Goal: Information Seeking & Learning: Understand process/instructions

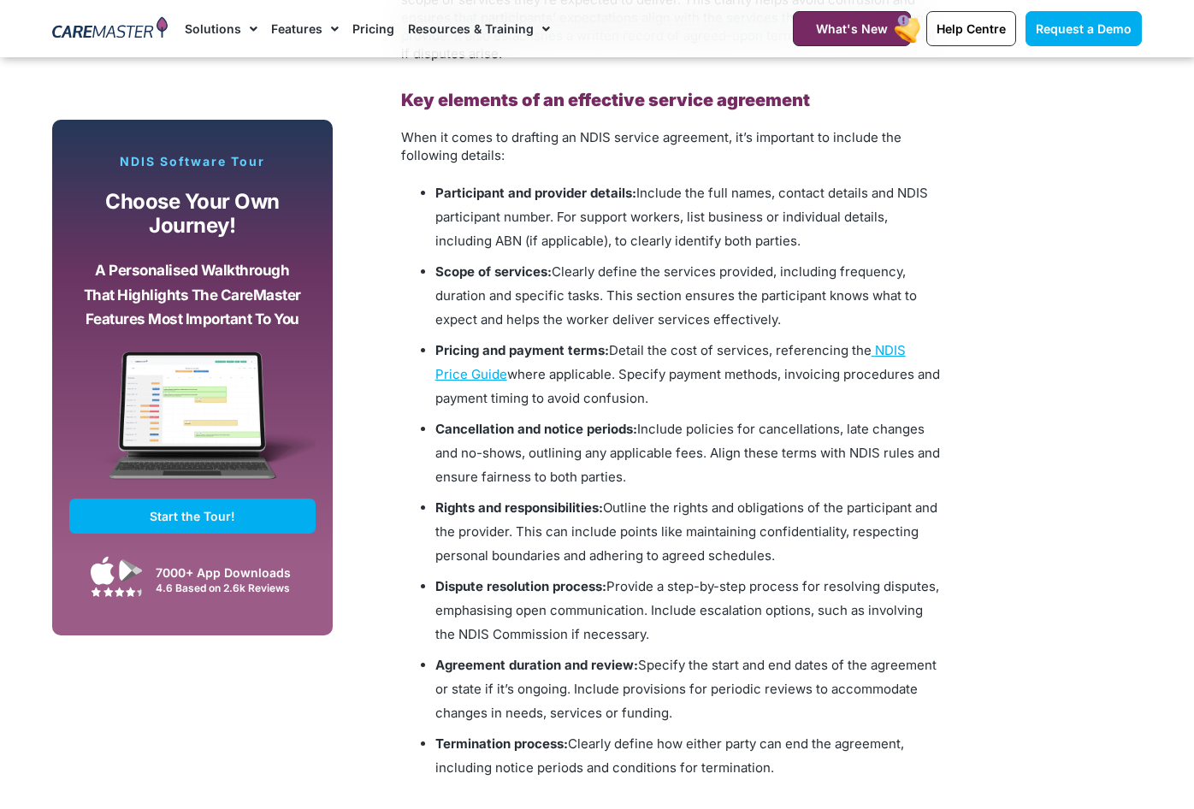
scroll to position [1722, 0]
click at [771, 198] on span "Include the full names, contact details and NDIS participant number. For suppor…" at bounding box center [681, 217] width 493 height 64
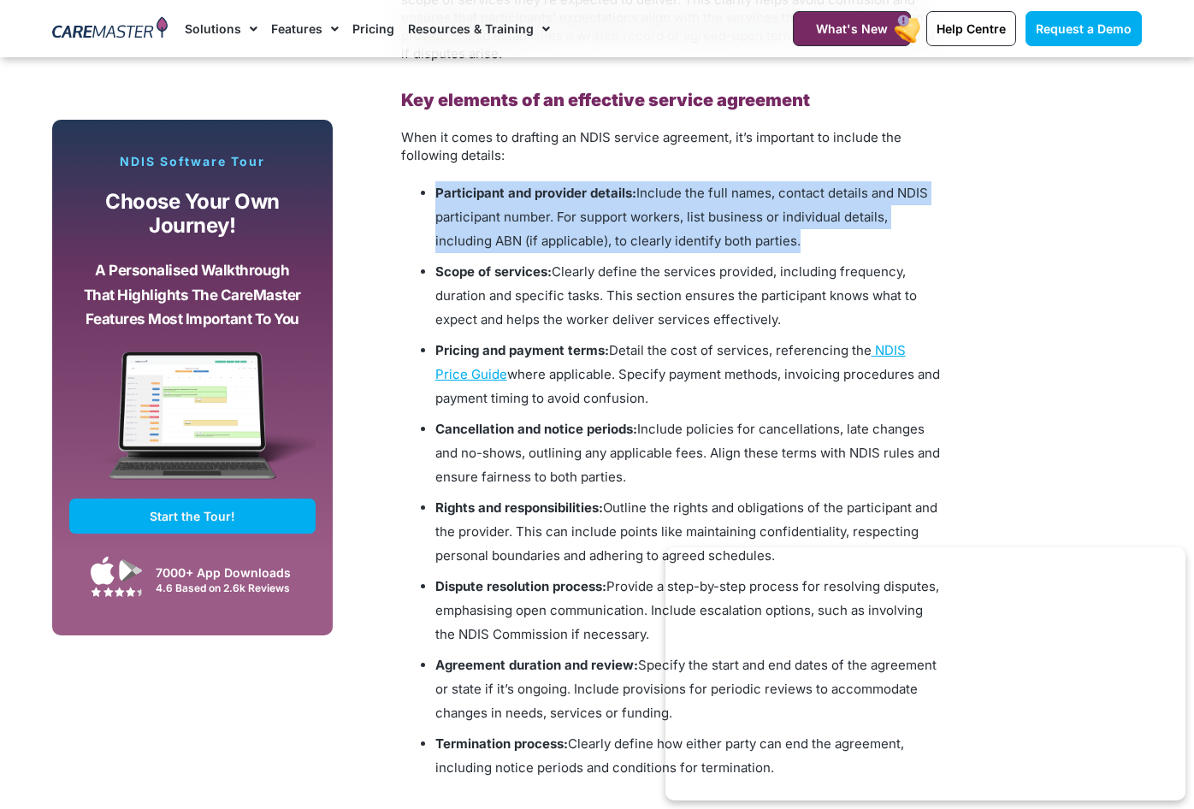
click at [771, 198] on span "Include the full names, contact details and NDIS participant number. For suppor…" at bounding box center [681, 217] width 493 height 64
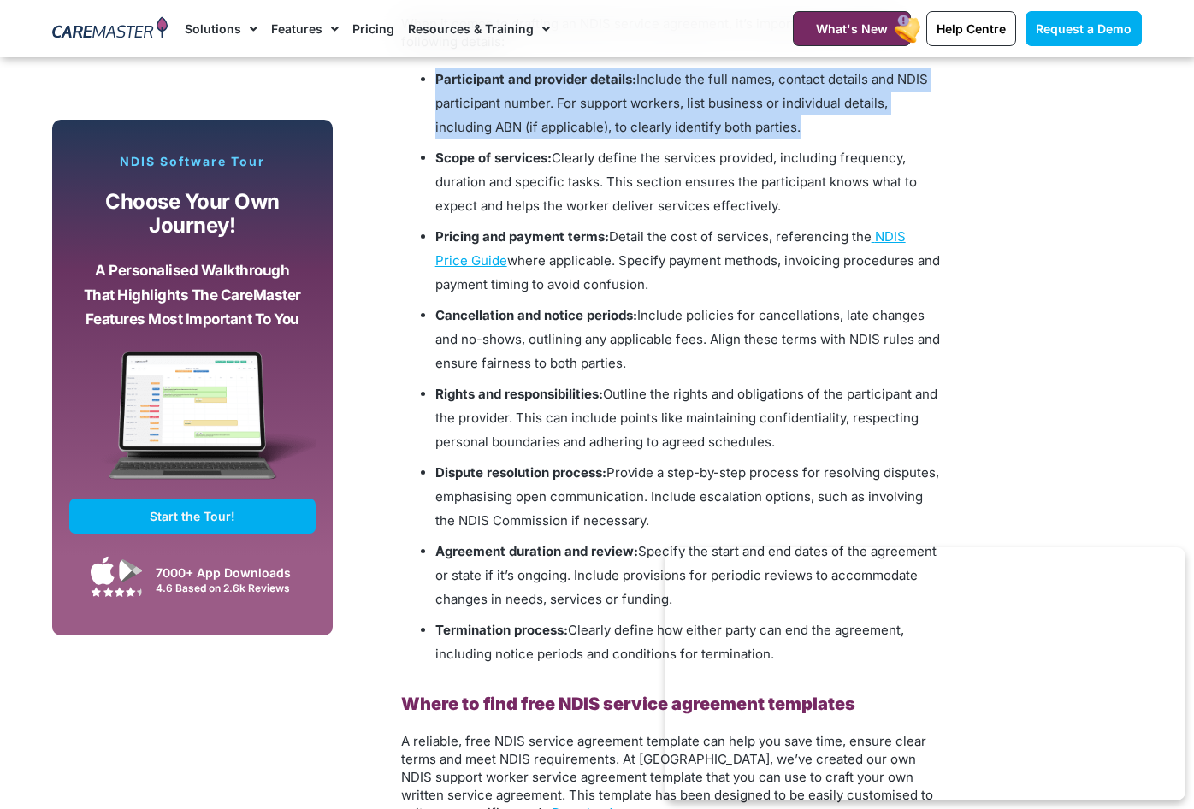
scroll to position [1837, 0]
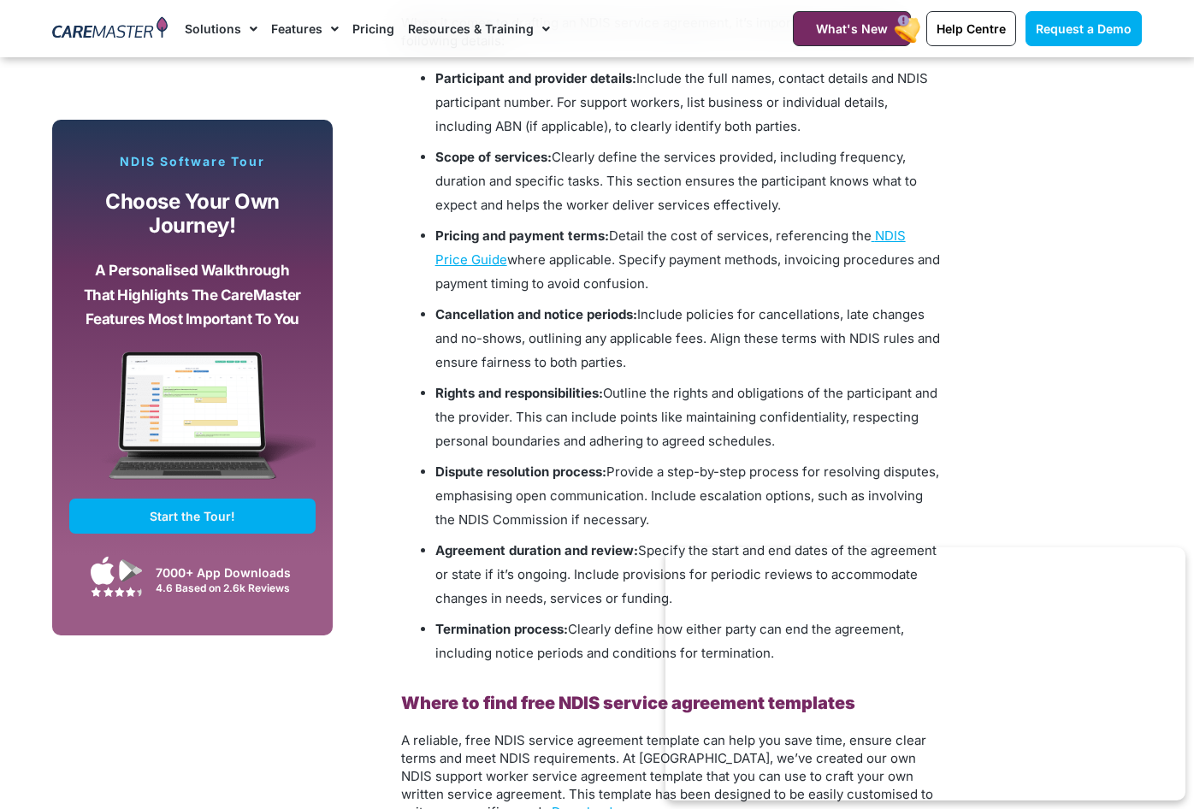
click at [663, 195] on li "Scope of services: Clearly define the services provided, including frequency, d…" at bounding box center [687, 181] width 505 height 72
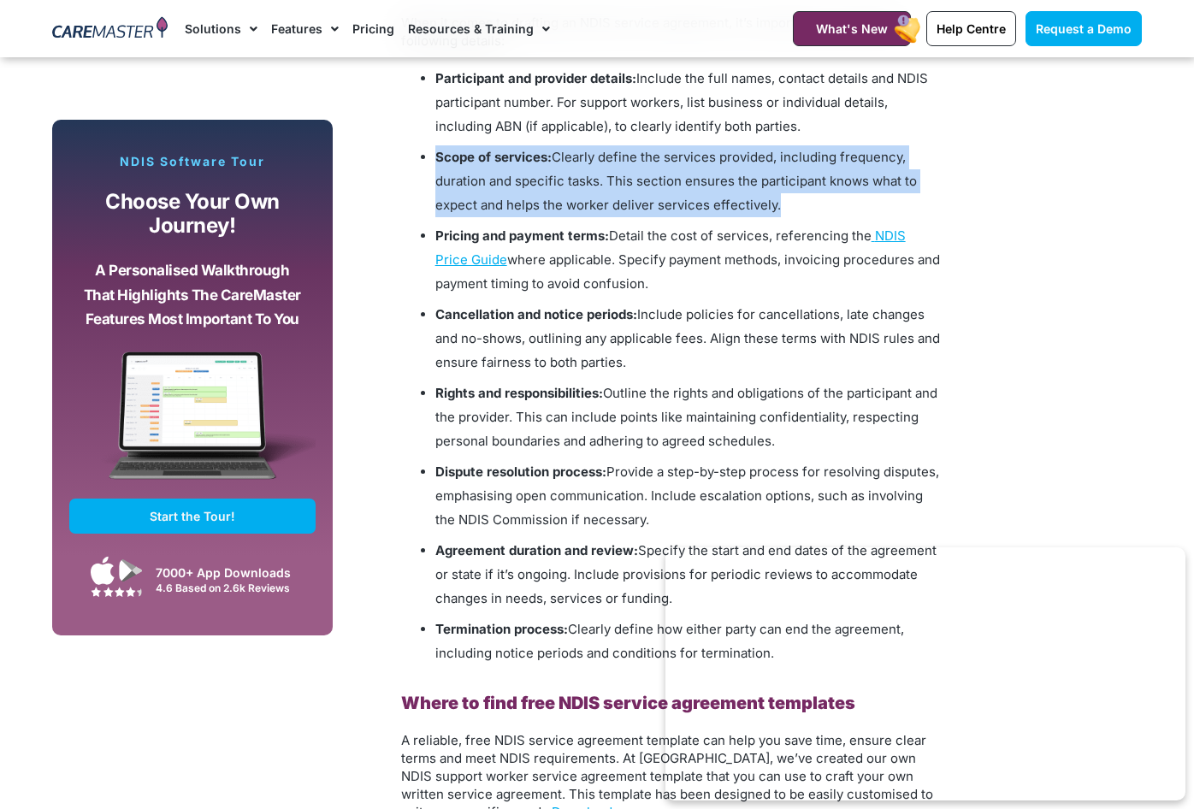
click at [663, 195] on li "Scope of services: Clearly define the services provided, including frequency, d…" at bounding box center [687, 181] width 505 height 72
click at [700, 194] on li "Scope of services: Clearly define the services provided, including frequency, d…" at bounding box center [687, 181] width 505 height 72
click at [676, 184] on span "Clearly define the services provided, including frequency, duration and specifi…" at bounding box center [676, 181] width 482 height 64
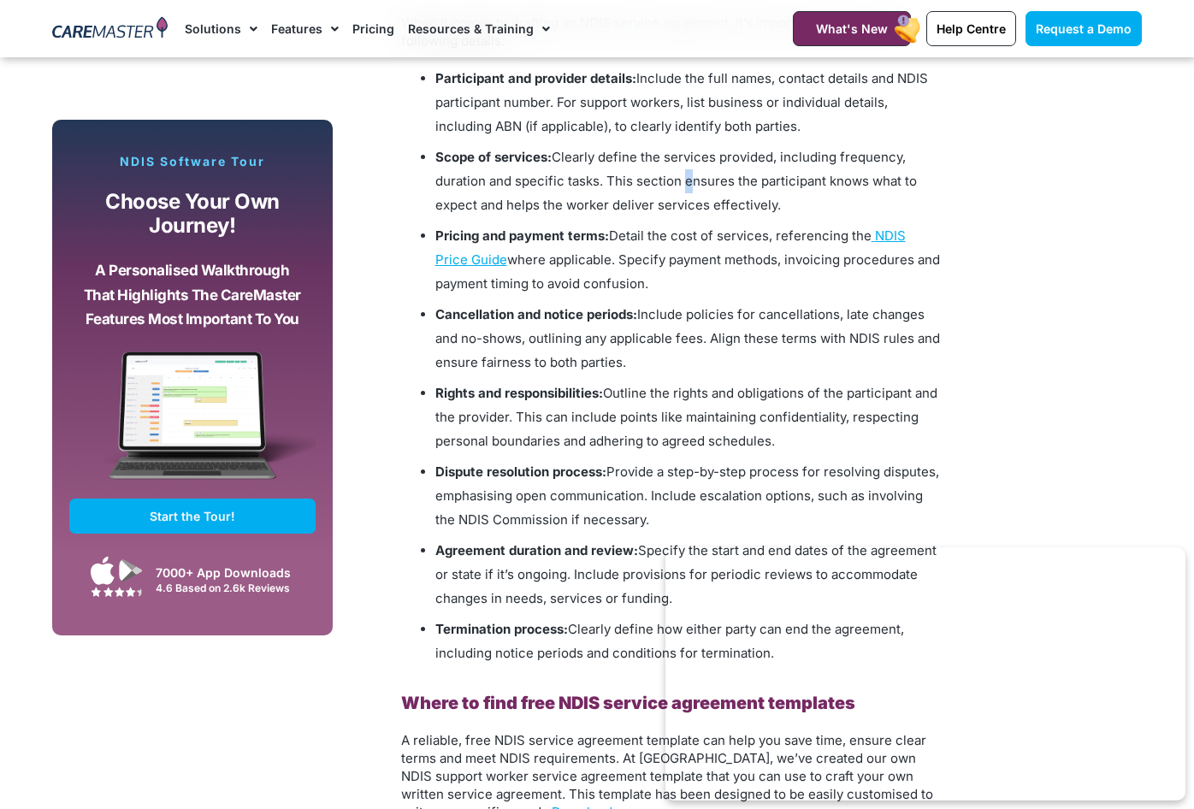
click at [676, 184] on span "Clearly define the services provided, including frequency, duration and specifi…" at bounding box center [676, 181] width 482 height 64
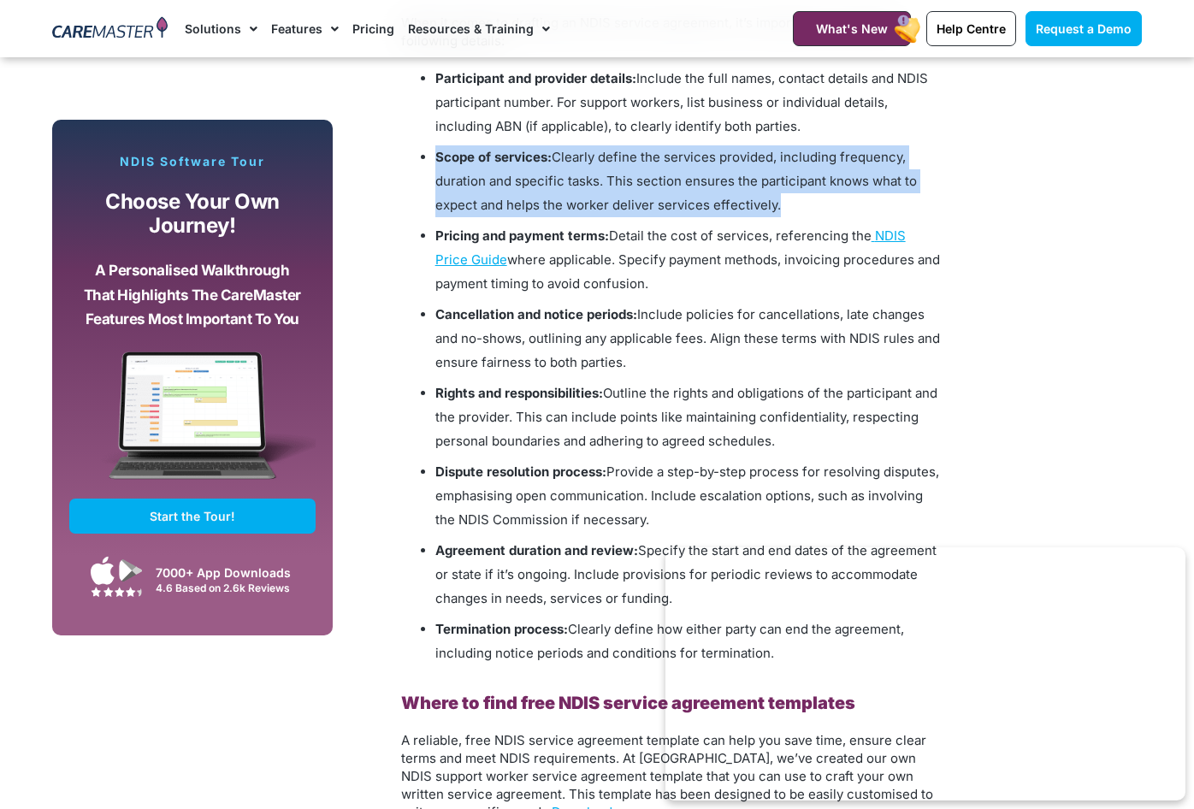
click at [676, 184] on span "Clearly define the services provided, including frequency, duration and specifi…" at bounding box center [676, 181] width 482 height 64
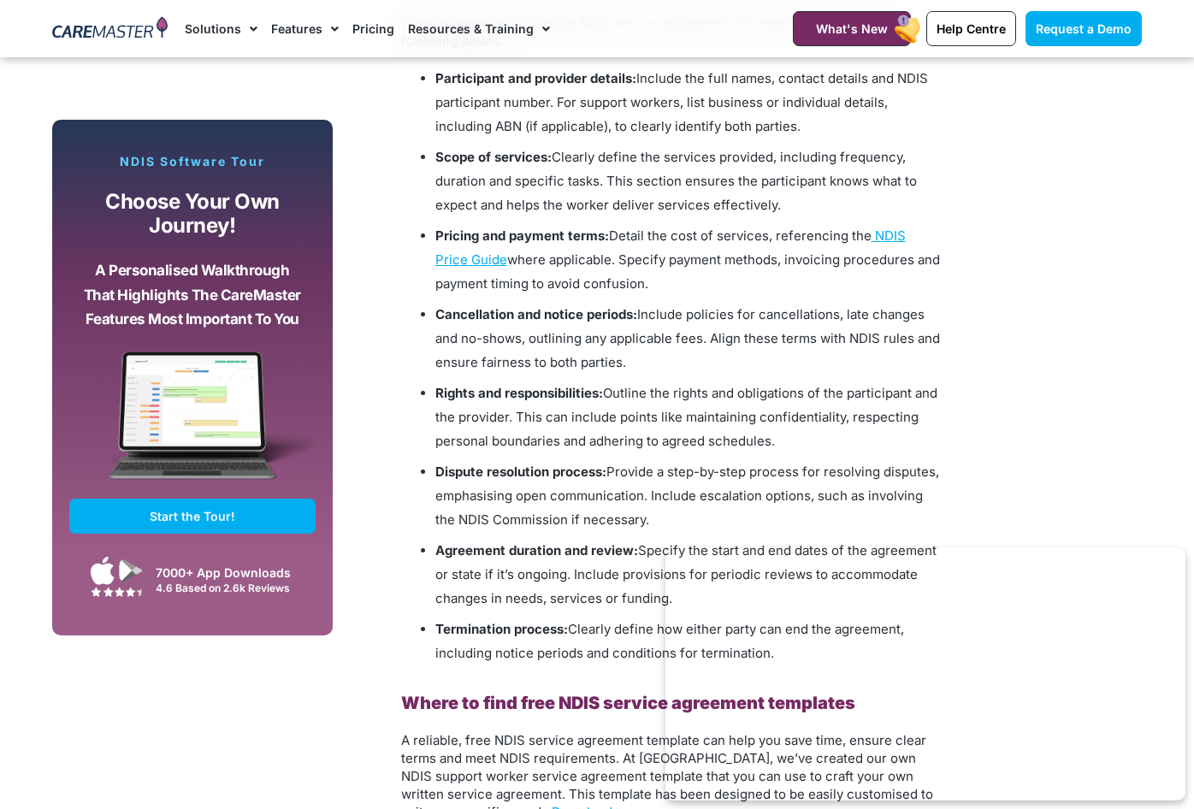
click at [684, 209] on span "Clearly define the services provided, including frequency, duration and specifi…" at bounding box center [676, 181] width 482 height 64
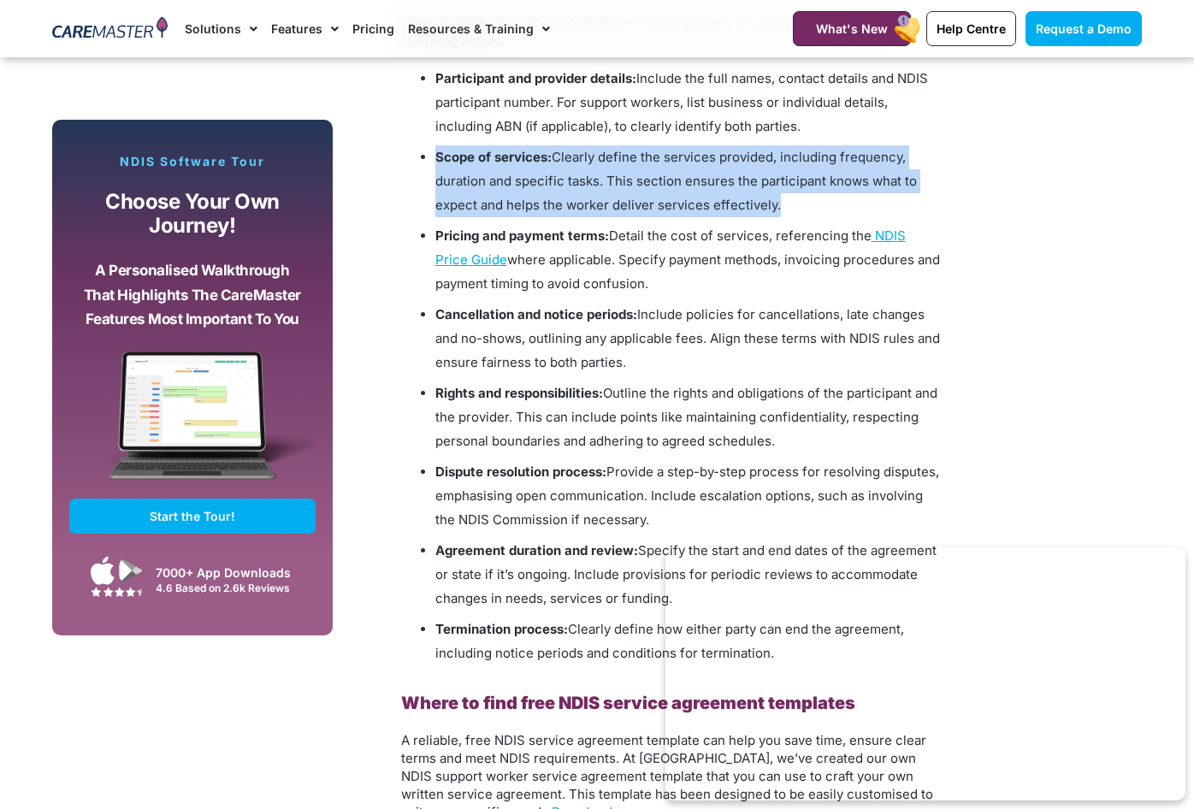
click at [684, 209] on span "Clearly define the services provided, including frequency, duration and specifi…" at bounding box center [676, 181] width 482 height 64
drag, startPoint x: 607, startPoint y: 232, endPoint x: 712, endPoint y: 269, distance: 111.7
click at [712, 269] on li "Pricing and payment terms: Detail the cost of services, referencing the NDIS Pr…" at bounding box center [687, 260] width 505 height 72
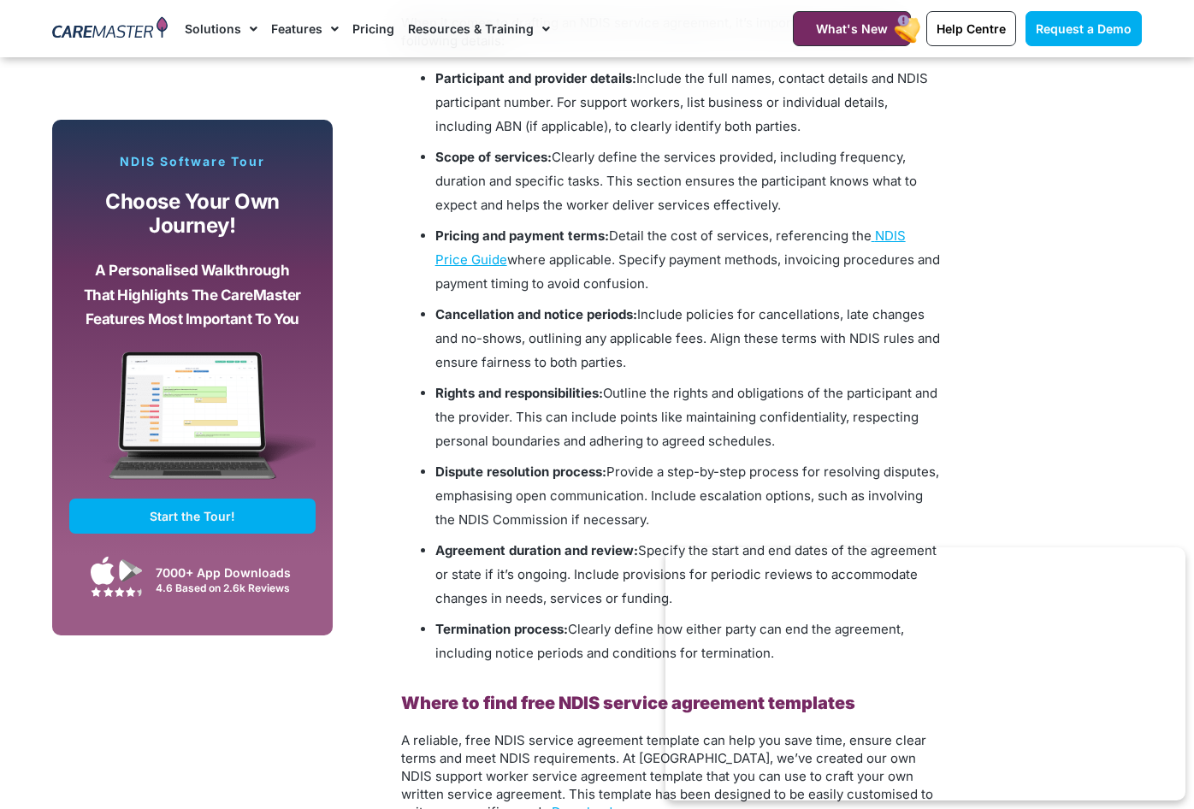
click at [742, 251] on span "where applicable. Specify payment methods, invoicing procedures and payment tim…" at bounding box center [687, 271] width 505 height 40
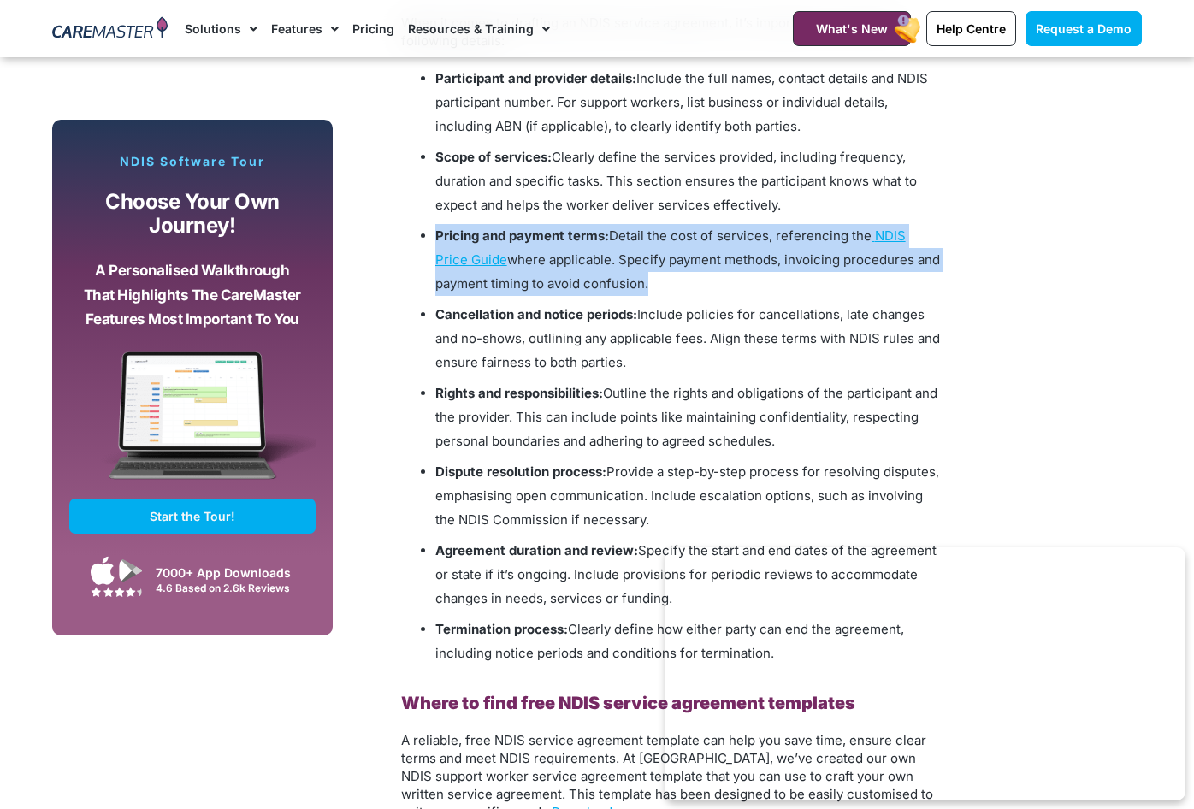
click at [742, 251] on span "where applicable. Specify payment methods, invoicing procedures and payment tim…" at bounding box center [687, 271] width 505 height 40
click at [690, 252] on span "where applicable. Specify payment methods, invoicing procedures and payment tim…" at bounding box center [687, 271] width 505 height 40
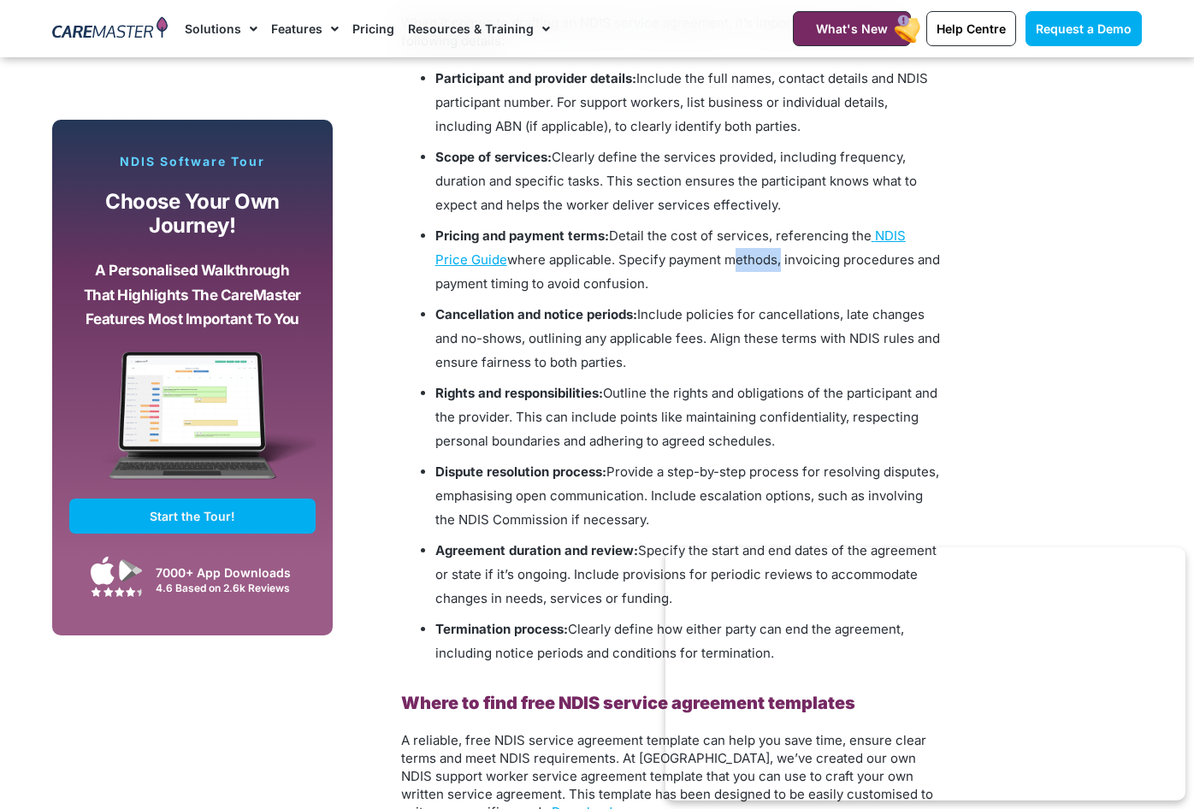
click at [690, 252] on span "where applicable. Specify payment methods, invoicing procedures and payment tim…" at bounding box center [687, 271] width 505 height 40
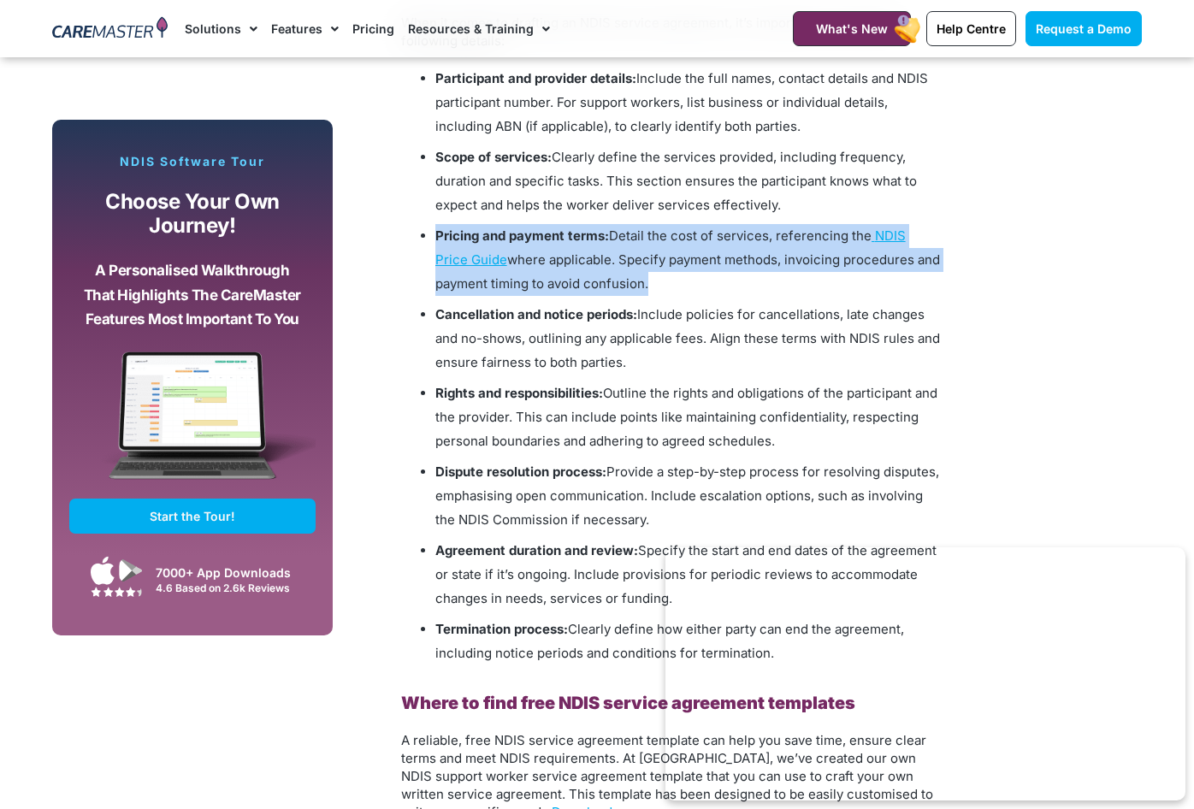
click at [690, 252] on span "where applicable. Specify payment methods, invoicing procedures and payment tim…" at bounding box center [687, 271] width 505 height 40
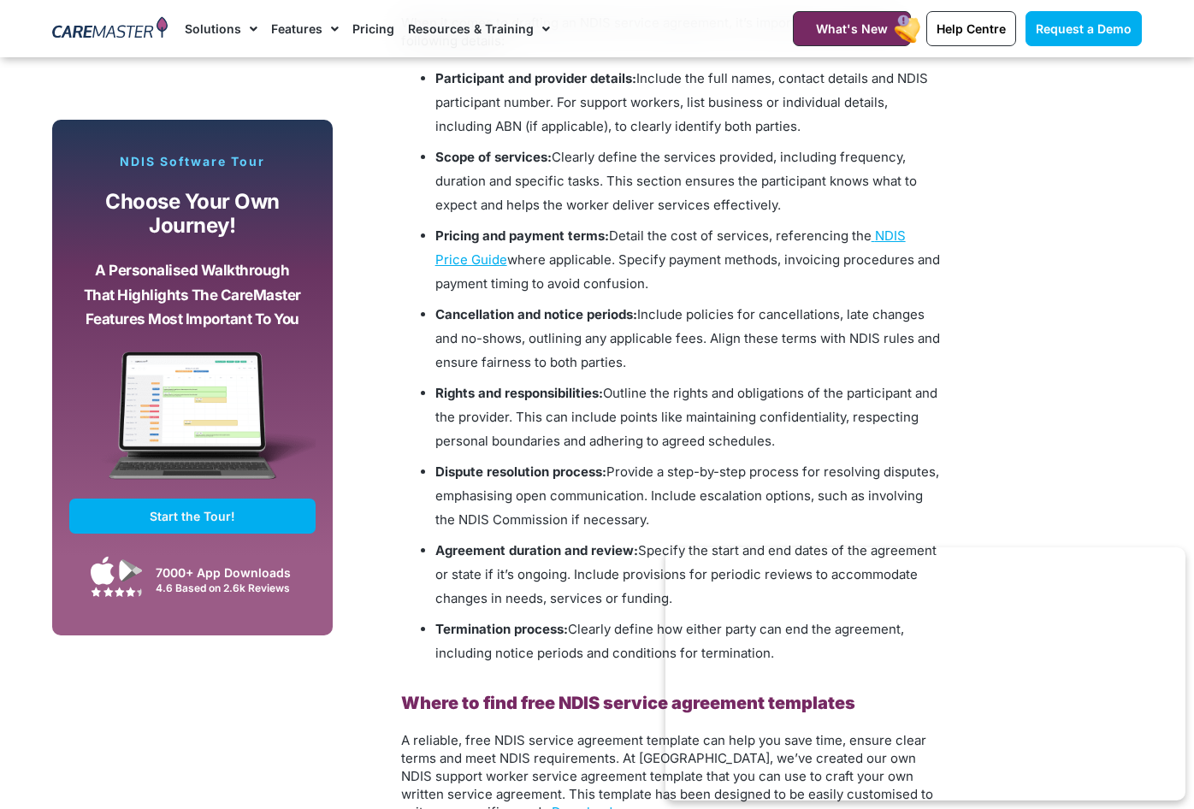
click at [676, 233] on span "Detail the cost of services, referencing the" at bounding box center [740, 235] width 263 height 16
click at [658, 274] on li "Pricing and payment terms: Detail the cost of services, referencing the NDIS Pr…" at bounding box center [687, 260] width 505 height 72
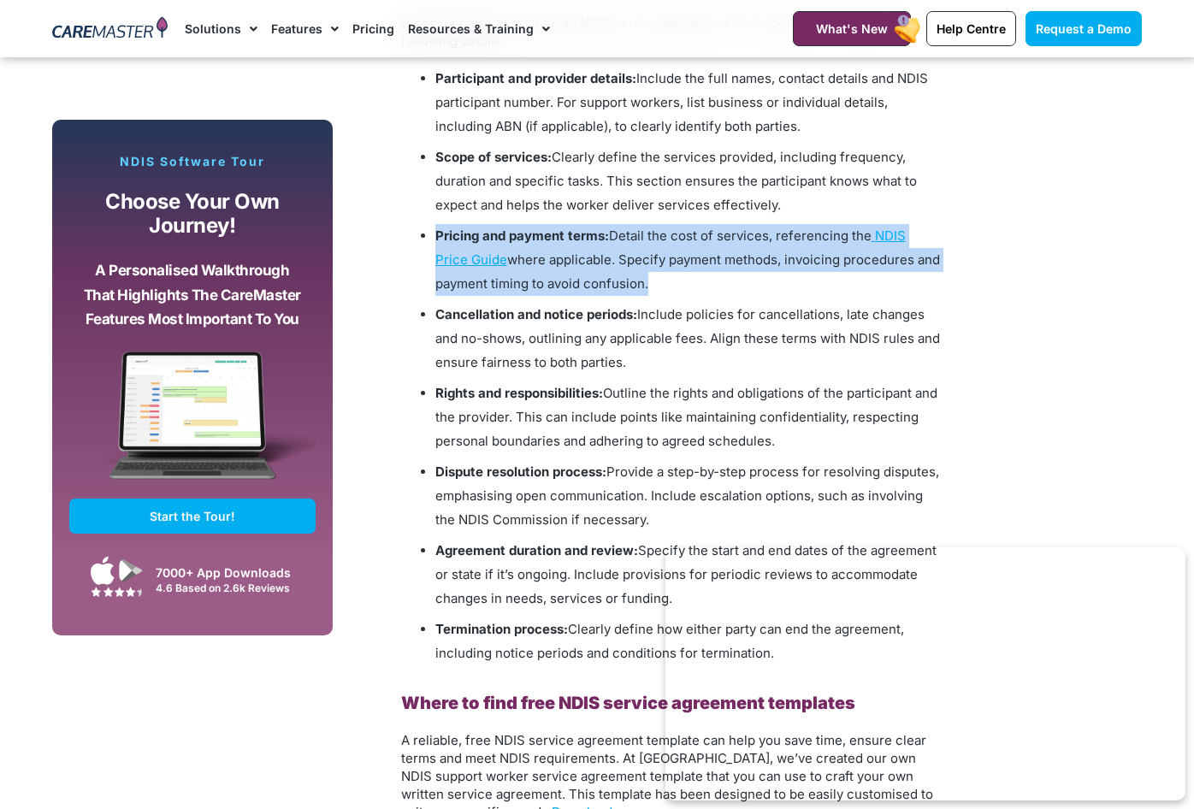
click at [658, 274] on li "Pricing and payment terms: Detail the cost of services, referencing the NDIS Pr…" at bounding box center [687, 260] width 505 height 72
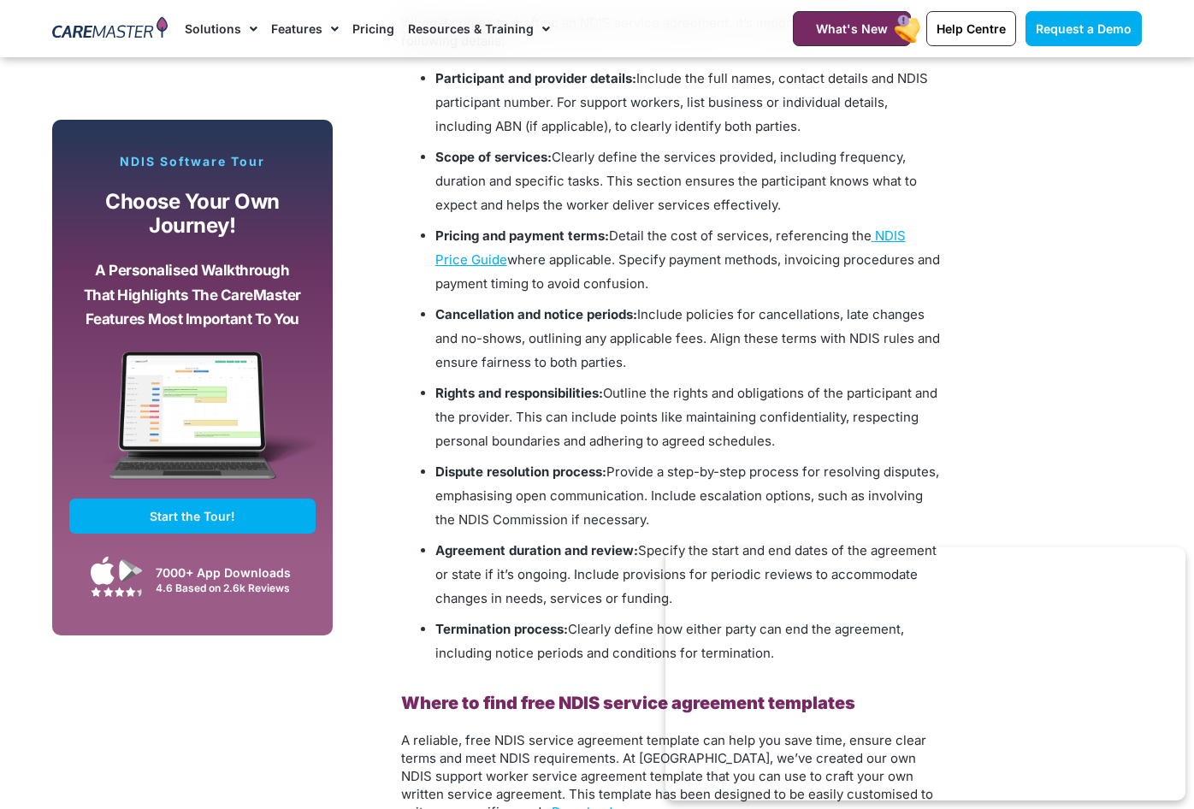
click at [666, 346] on span "Include policies for cancellations, late changes and no-shows, outlining any ap…" at bounding box center [687, 338] width 505 height 64
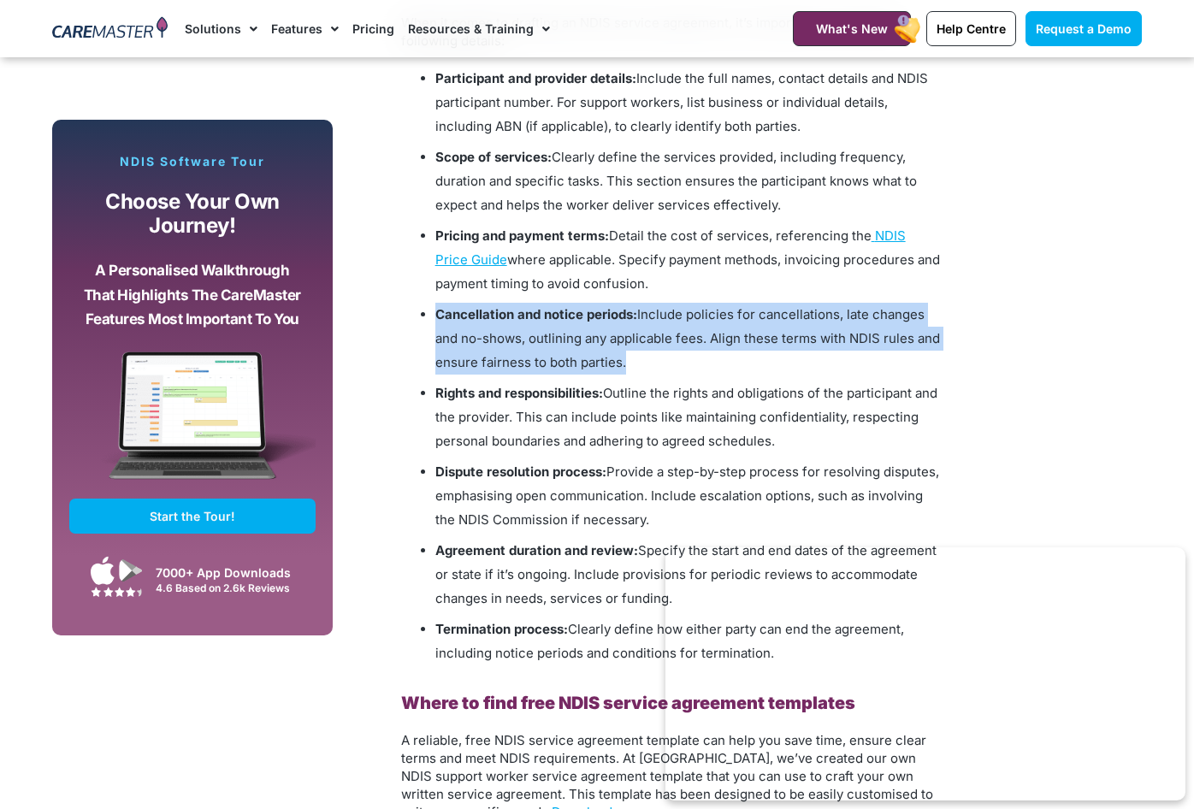
click at [666, 346] on span "Include policies for cancellations, late changes and no-shows, outlining any ap…" at bounding box center [687, 338] width 505 height 64
click at [649, 372] on li "Cancellation and notice periods: Include policies for cancellations, late chang…" at bounding box center [687, 339] width 505 height 72
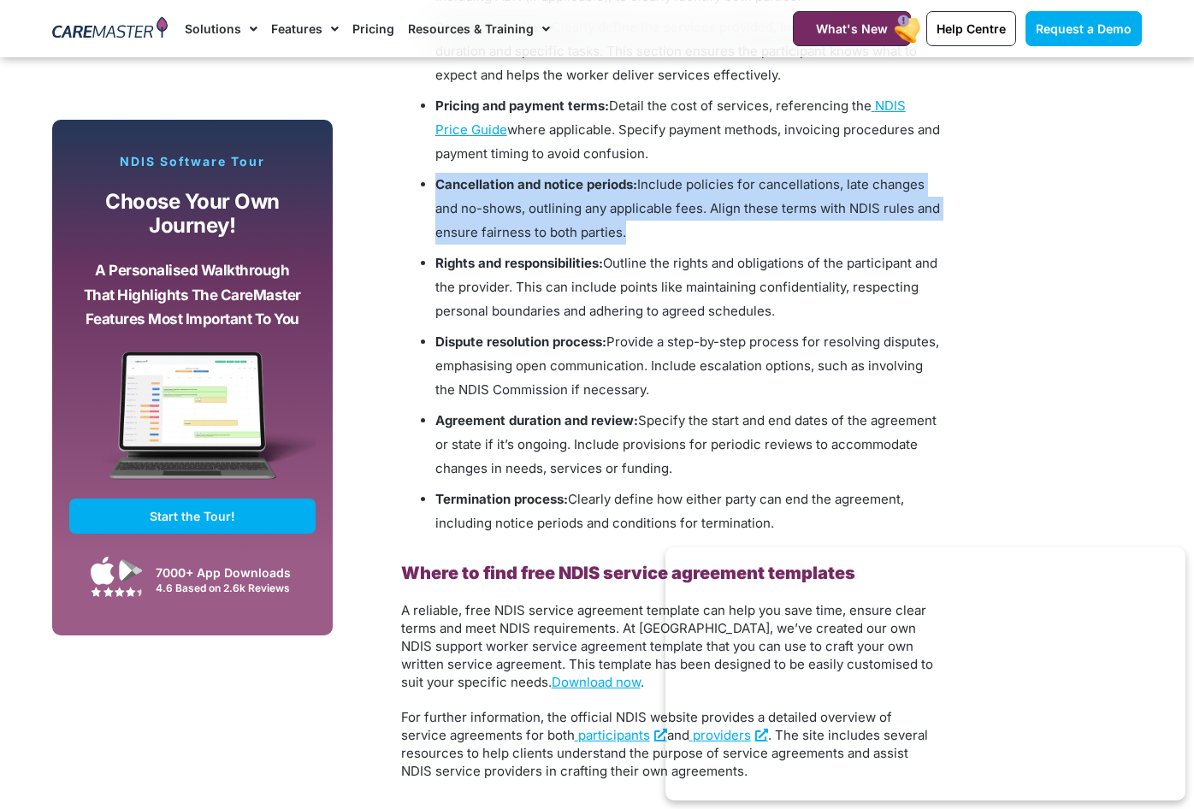
scroll to position [1970, 0]
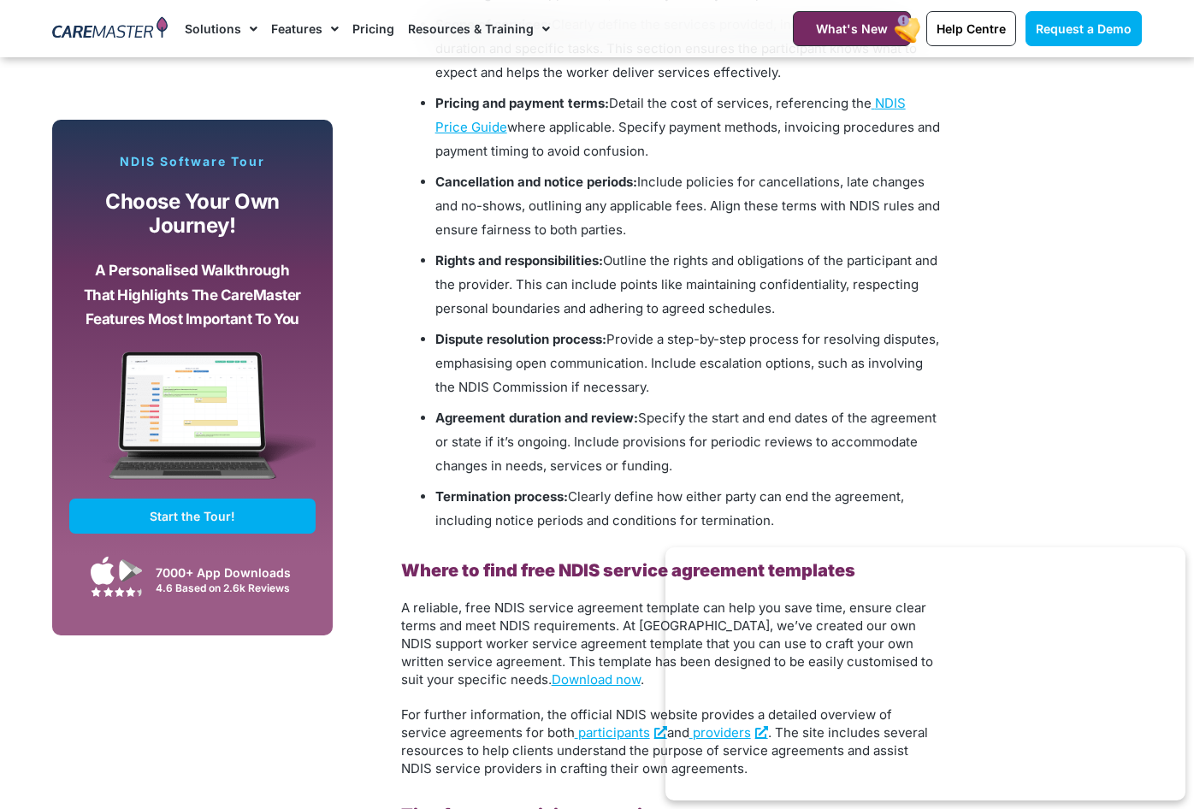
click at [693, 263] on span "Outline the rights and obligations of the participant and the provider. This ca…" at bounding box center [686, 284] width 502 height 64
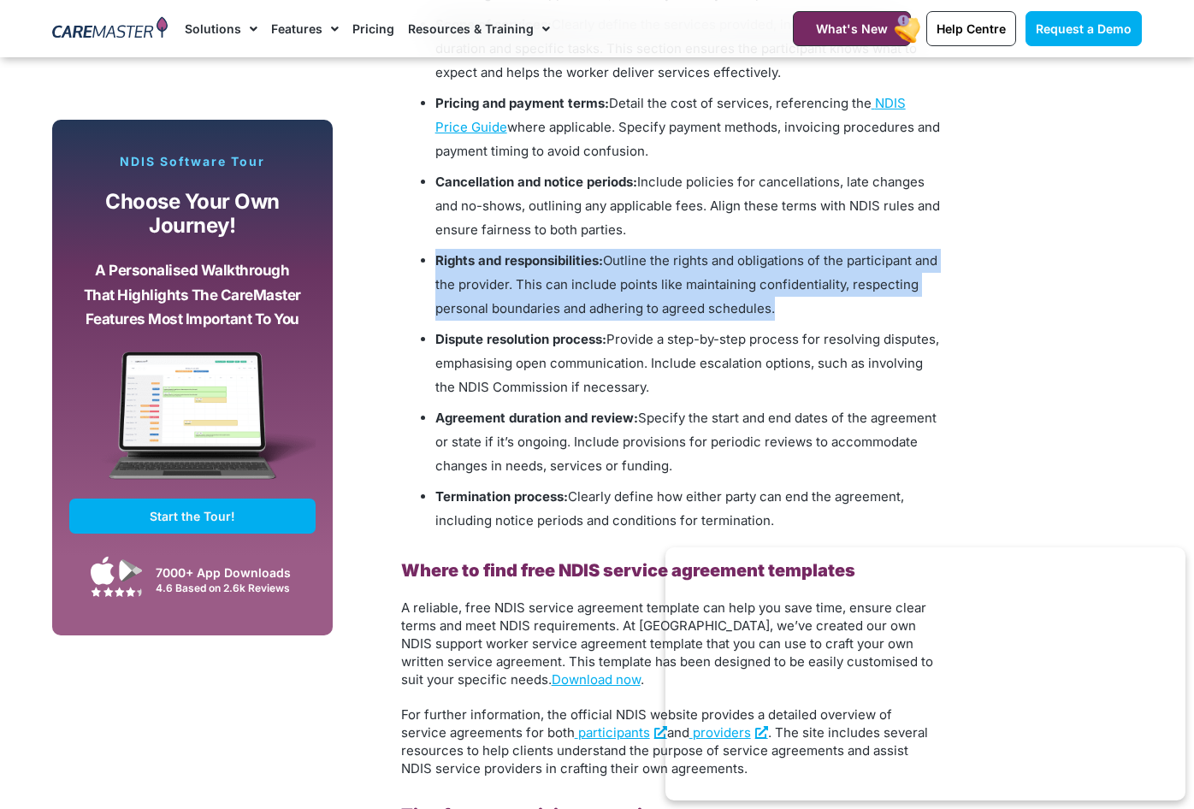
click at [693, 263] on span "Outline the rights and obligations of the participant and the provider. This ca…" at bounding box center [686, 284] width 502 height 64
click at [687, 298] on li "Rights and responsibilities: Outline the rights and obligations of the particip…" at bounding box center [687, 285] width 505 height 72
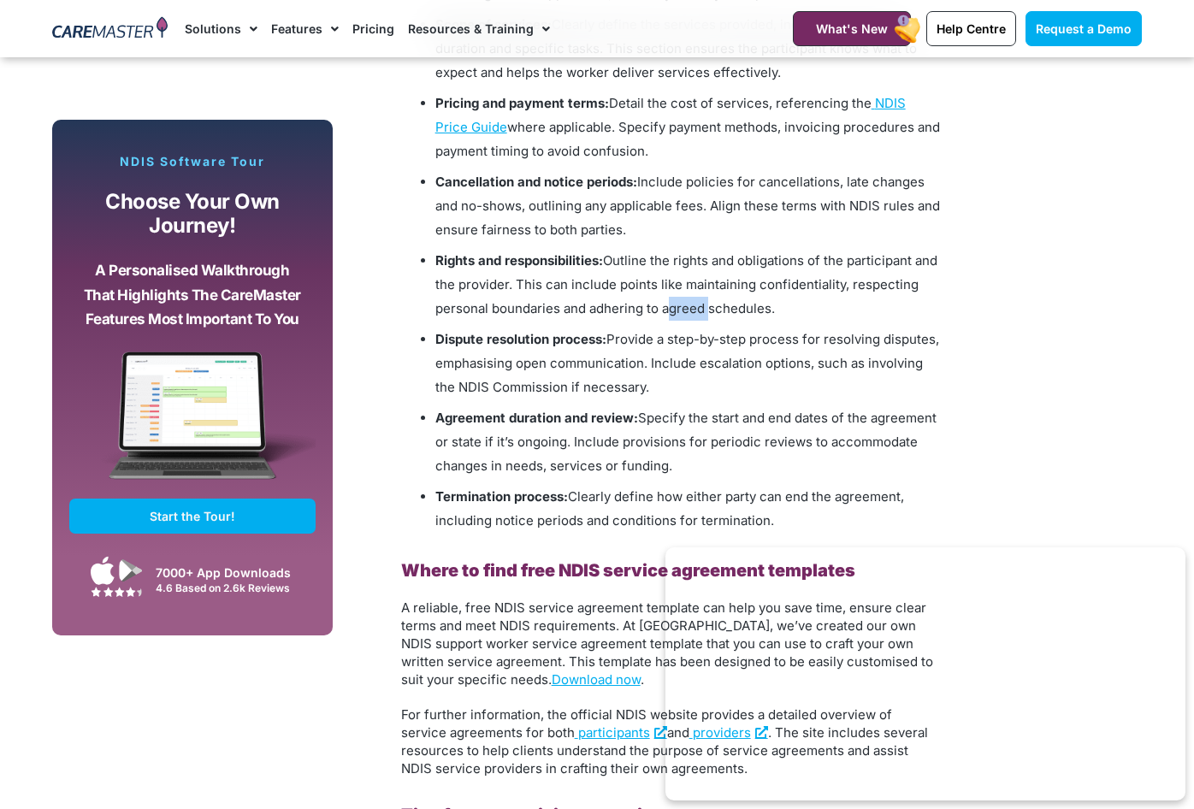
click at [687, 298] on li "Rights and responsibilities: Outline the rights and obligations of the particip…" at bounding box center [687, 285] width 505 height 72
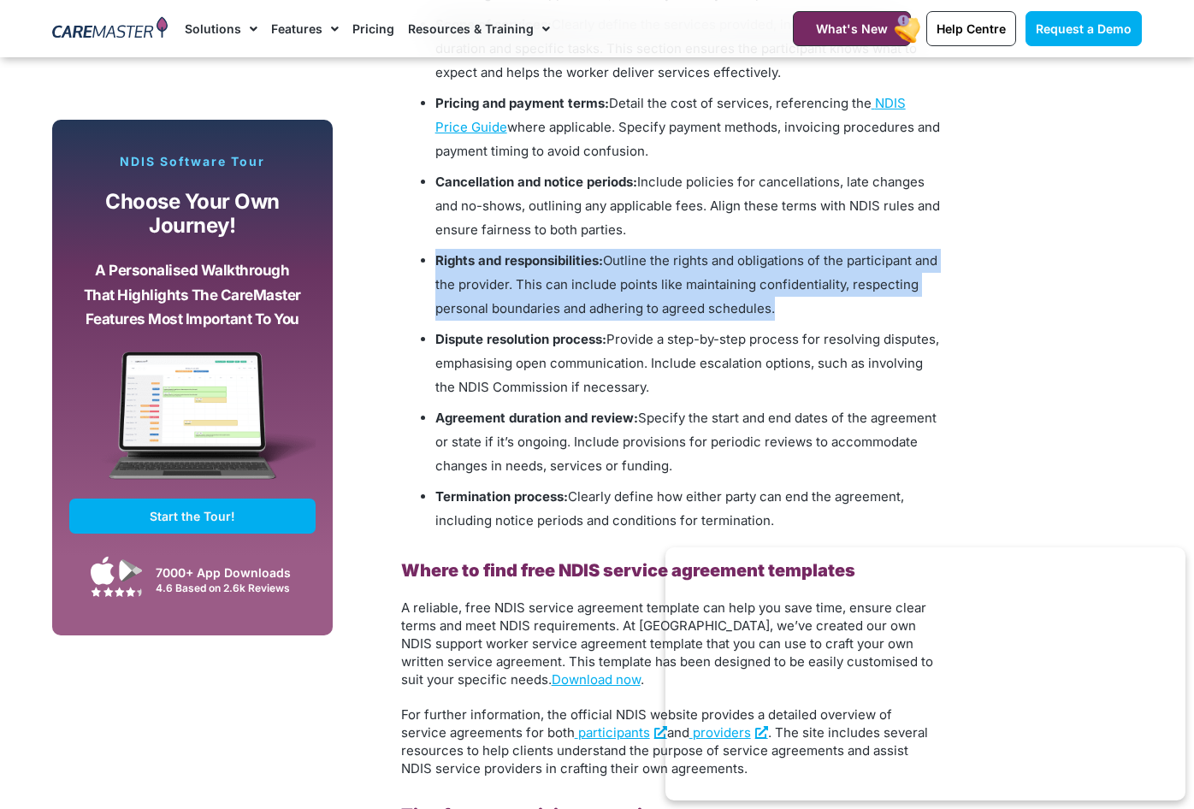
click at [687, 298] on li "Rights and responsibilities: Outline the rights and obligations of the particip…" at bounding box center [687, 285] width 505 height 72
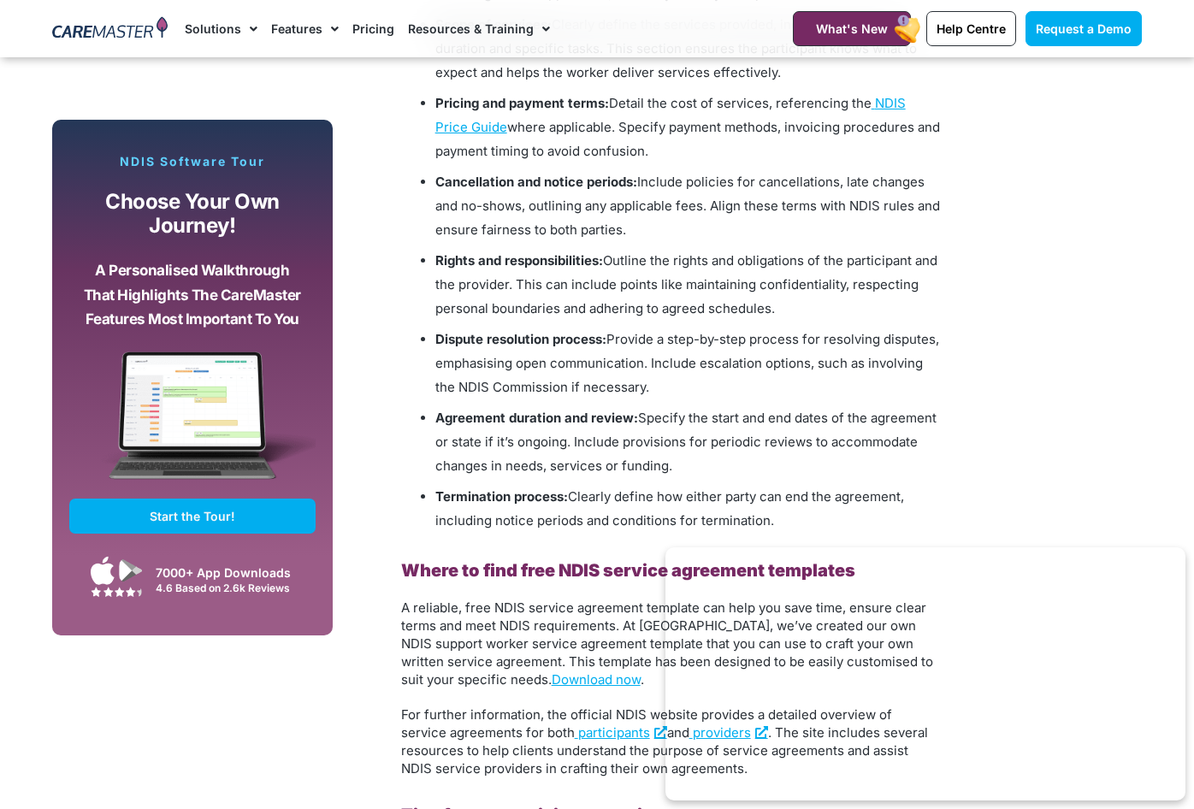
click at [633, 358] on span "Provide a step-by-step process for resolving disputes, emphasising open communi…" at bounding box center [687, 363] width 504 height 64
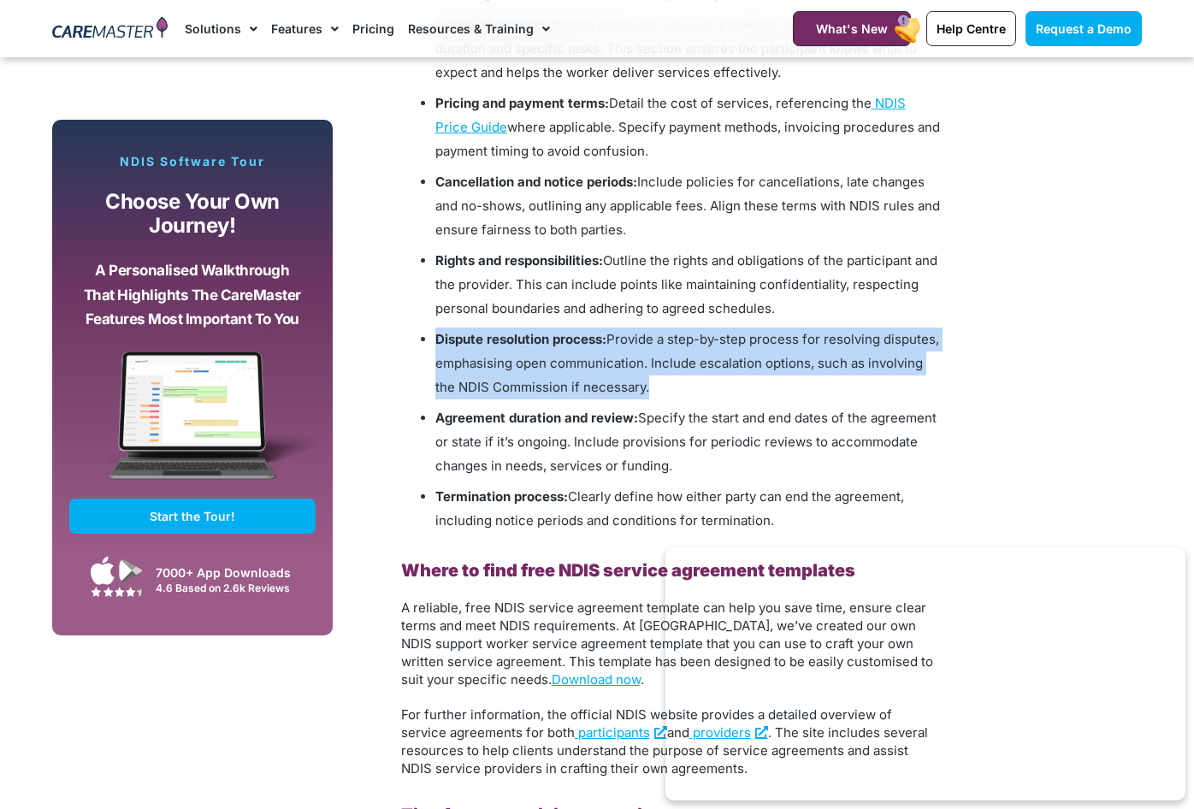
click at [633, 358] on span "Provide a step-by-step process for resolving disputes, emphasising open communi…" at bounding box center [687, 363] width 504 height 64
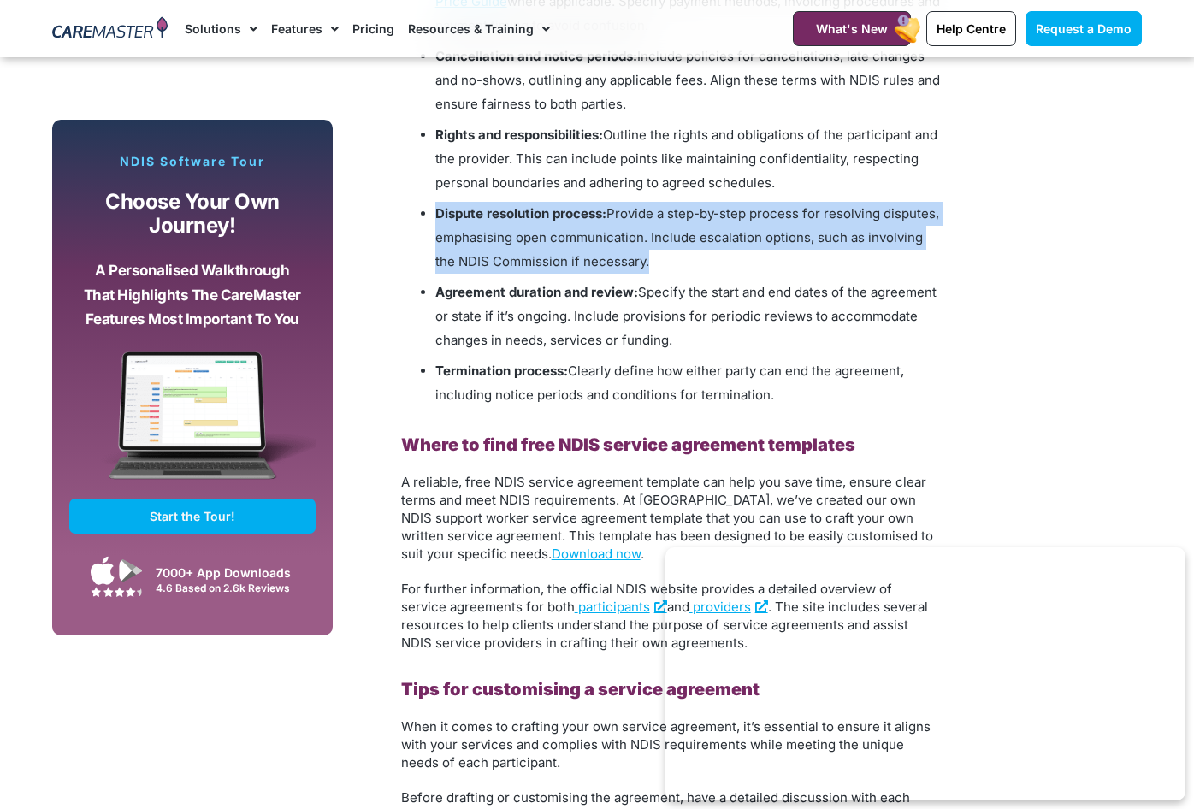
scroll to position [2097, 0]
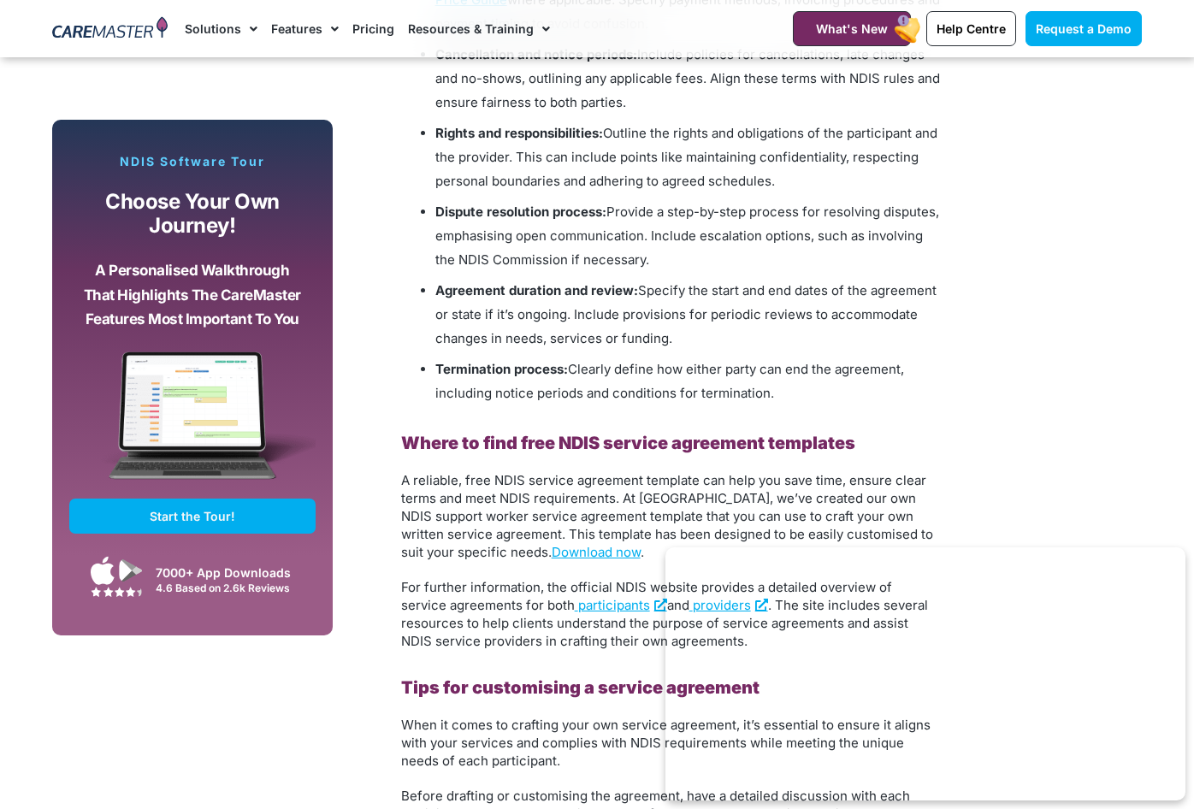
click at [648, 319] on span "Specify the start and end dates of the agreement or state if it’s ongoing. Incl…" at bounding box center [685, 314] width 501 height 64
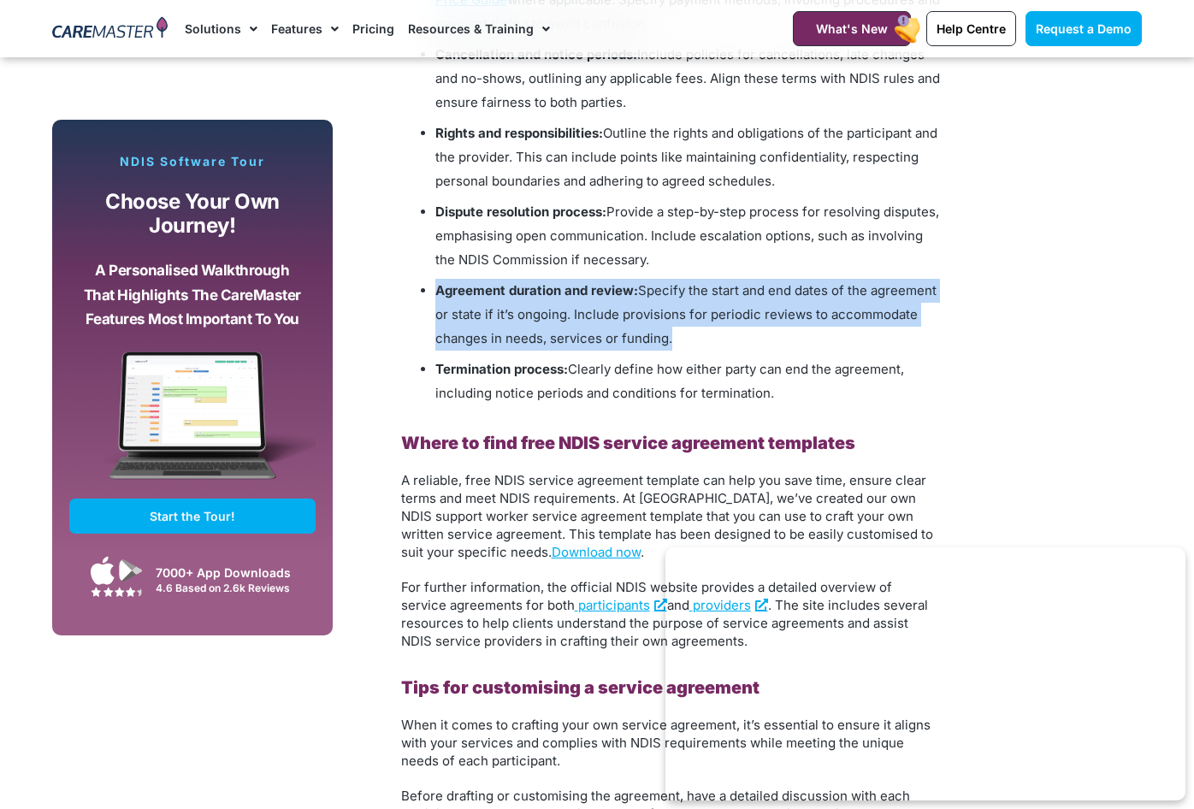
click at [648, 319] on span "Specify the start and end dates of the agreement or state if it’s ongoing. Incl…" at bounding box center [685, 314] width 501 height 64
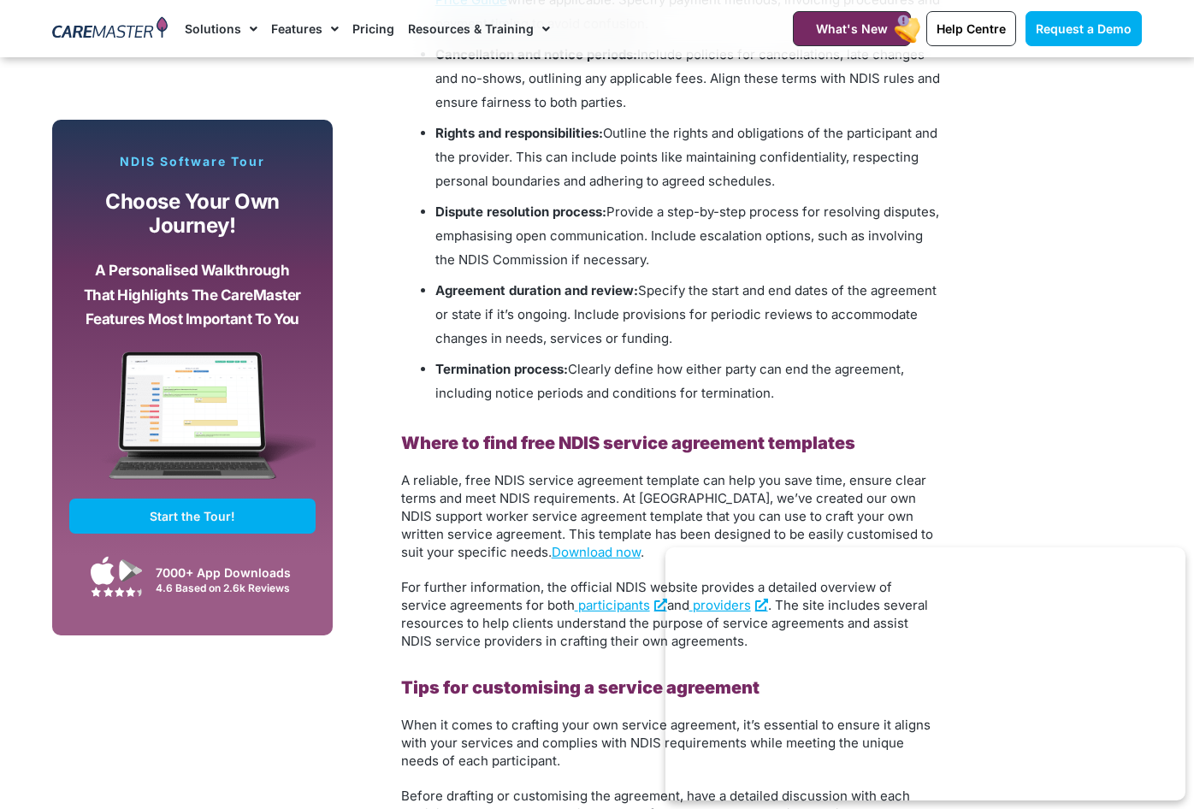
click at [647, 391] on span "Clearly define how either party can end the agreement, including notice periods…" at bounding box center [669, 381] width 469 height 40
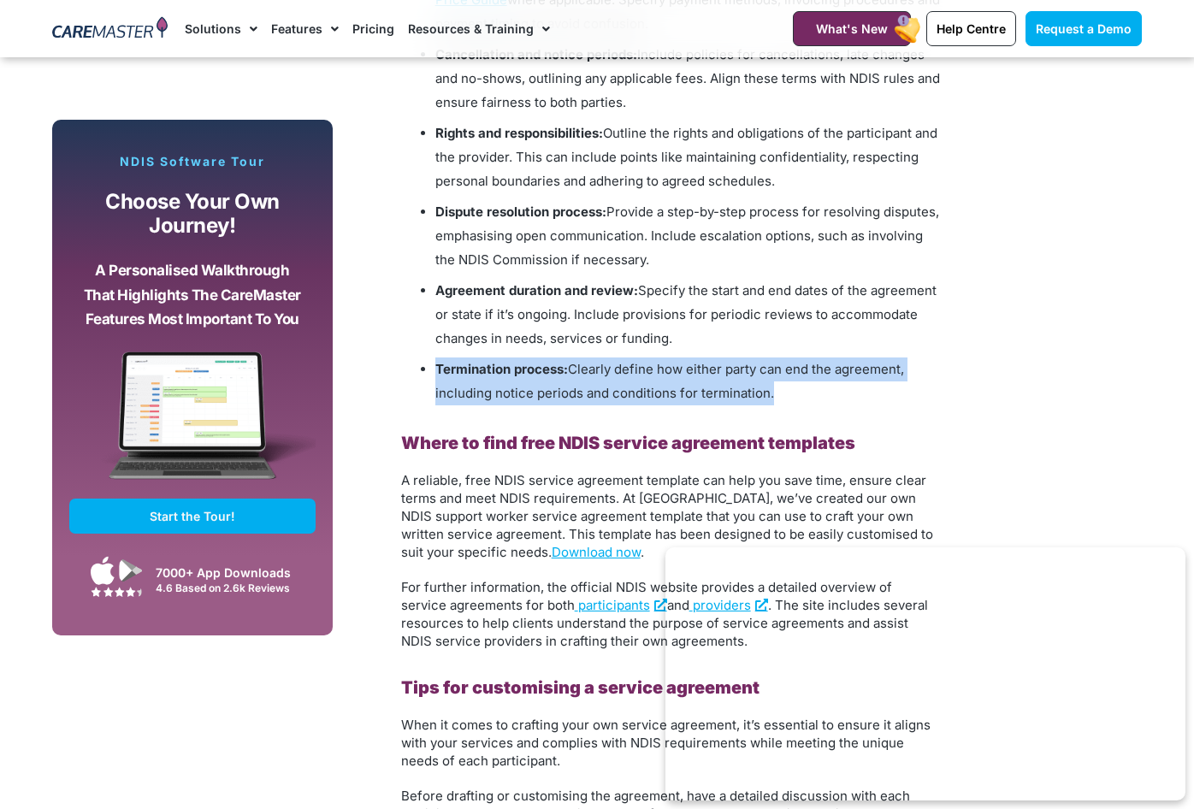
click at [647, 391] on span "Clearly define how either party can end the agreement, including notice periods…" at bounding box center [669, 381] width 469 height 40
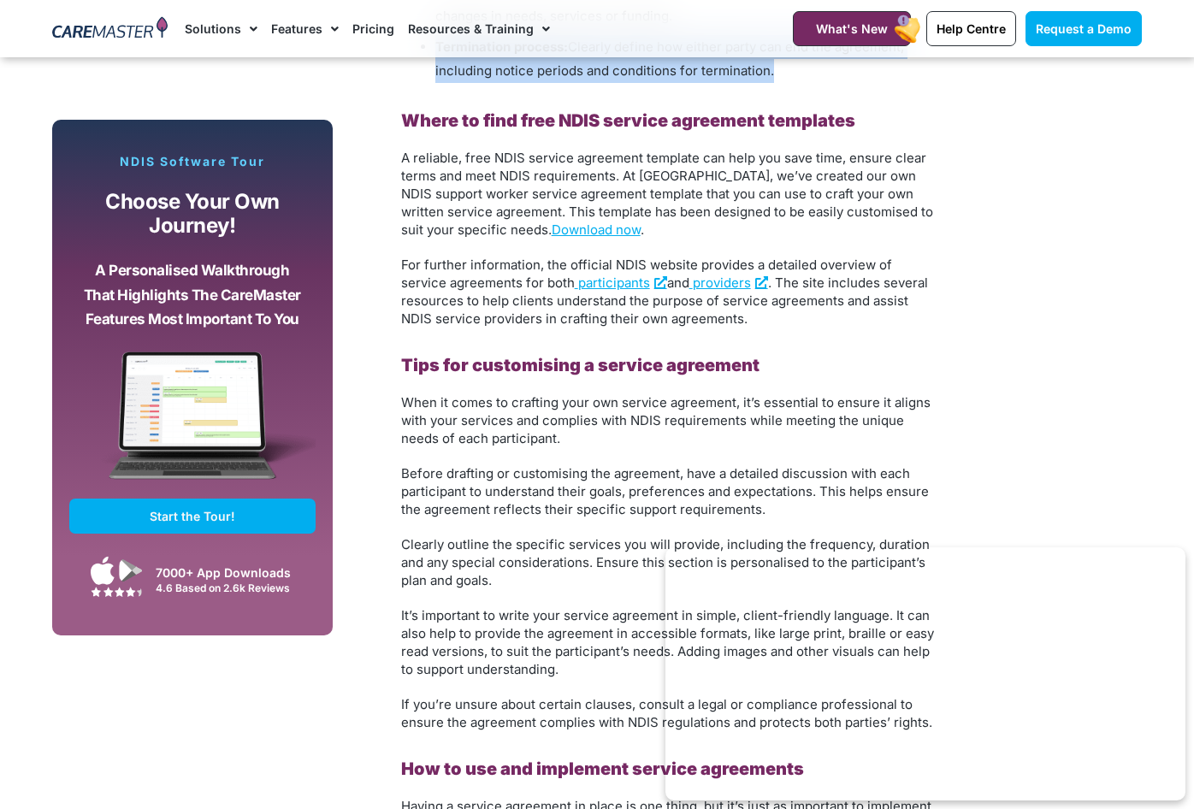
scroll to position [2438, 0]
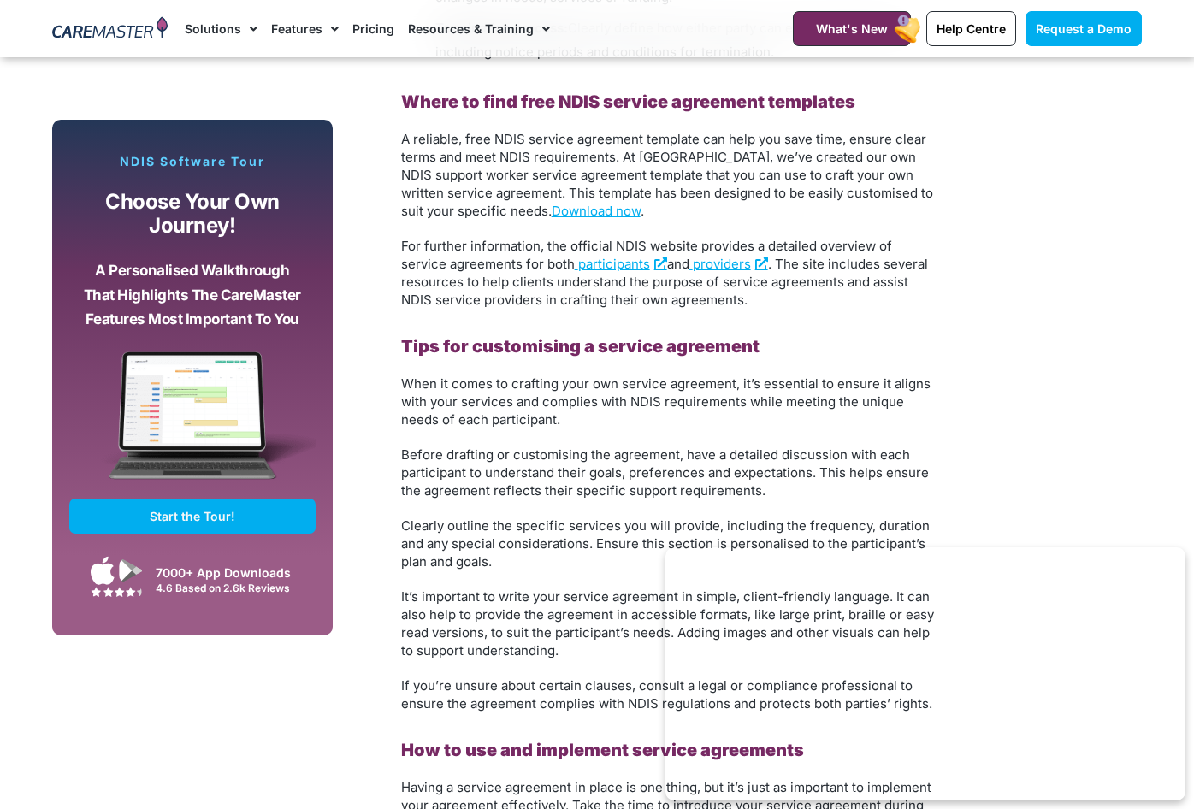
click at [570, 341] on b "Tips for customising a service agreement" at bounding box center [580, 346] width 358 height 21
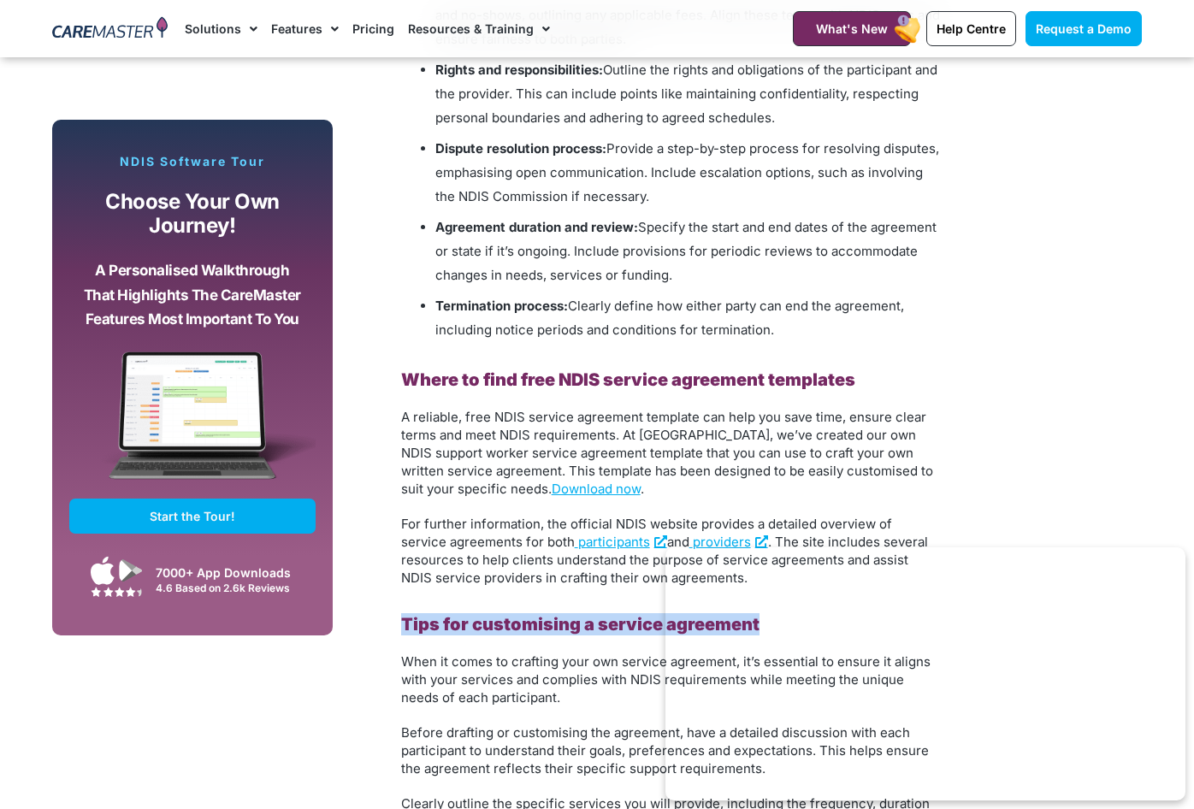
scroll to position [1786, 0]
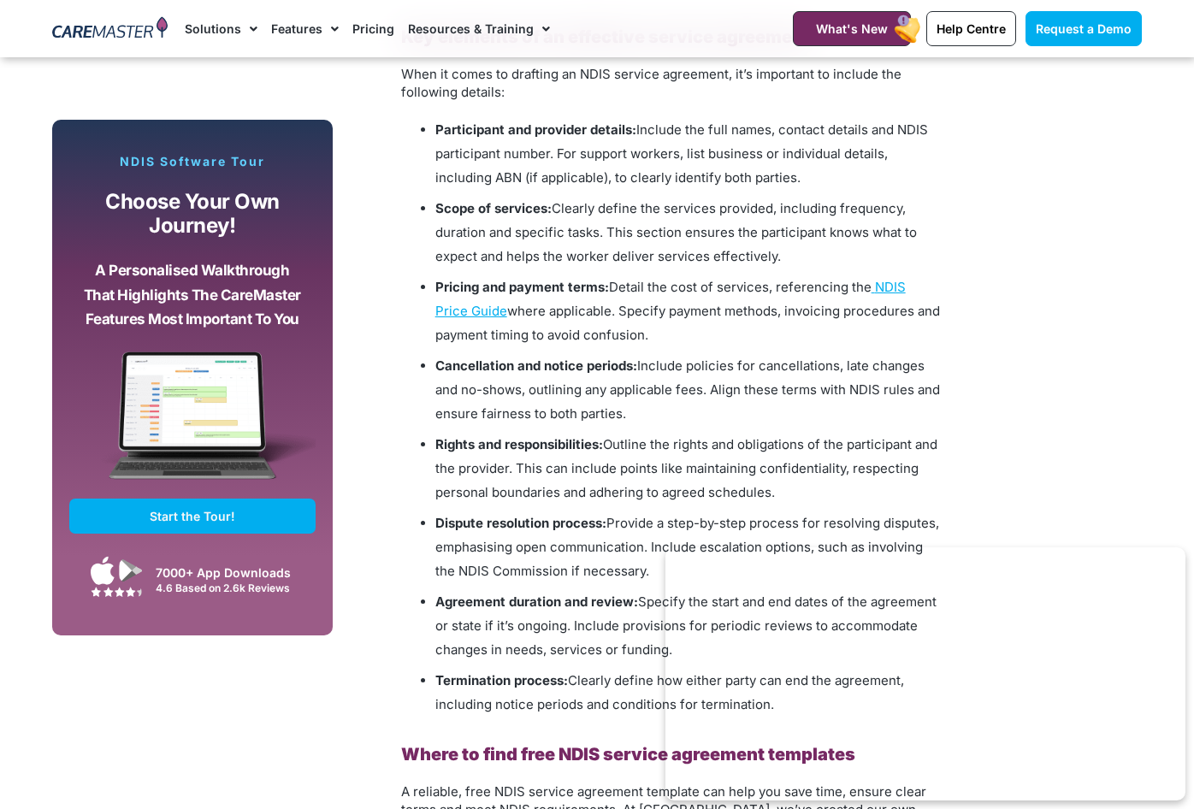
click at [572, 235] on span "Clearly define the services provided, including frequency, duration and specifi…" at bounding box center [676, 232] width 482 height 64
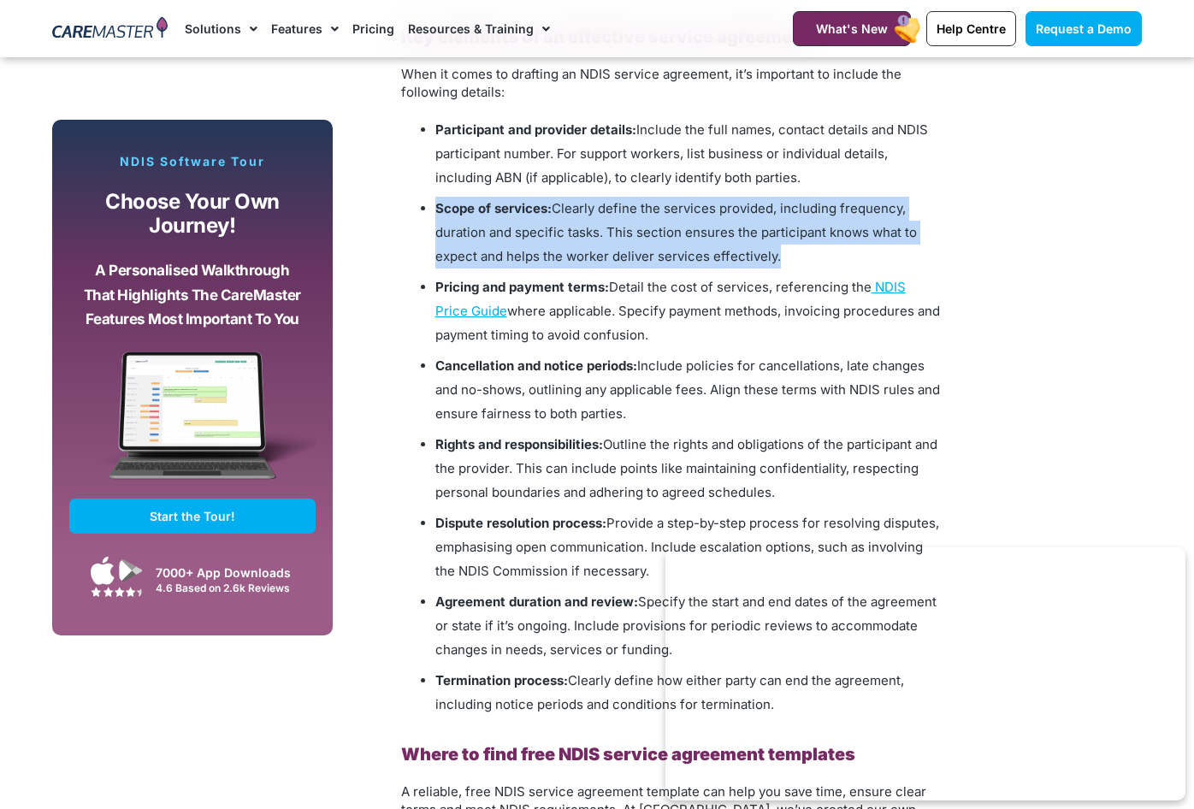
click at [572, 235] on span "Clearly define the services provided, including frequency, duration and specifi…" at bounding box center [676, 232] width 482 height 64
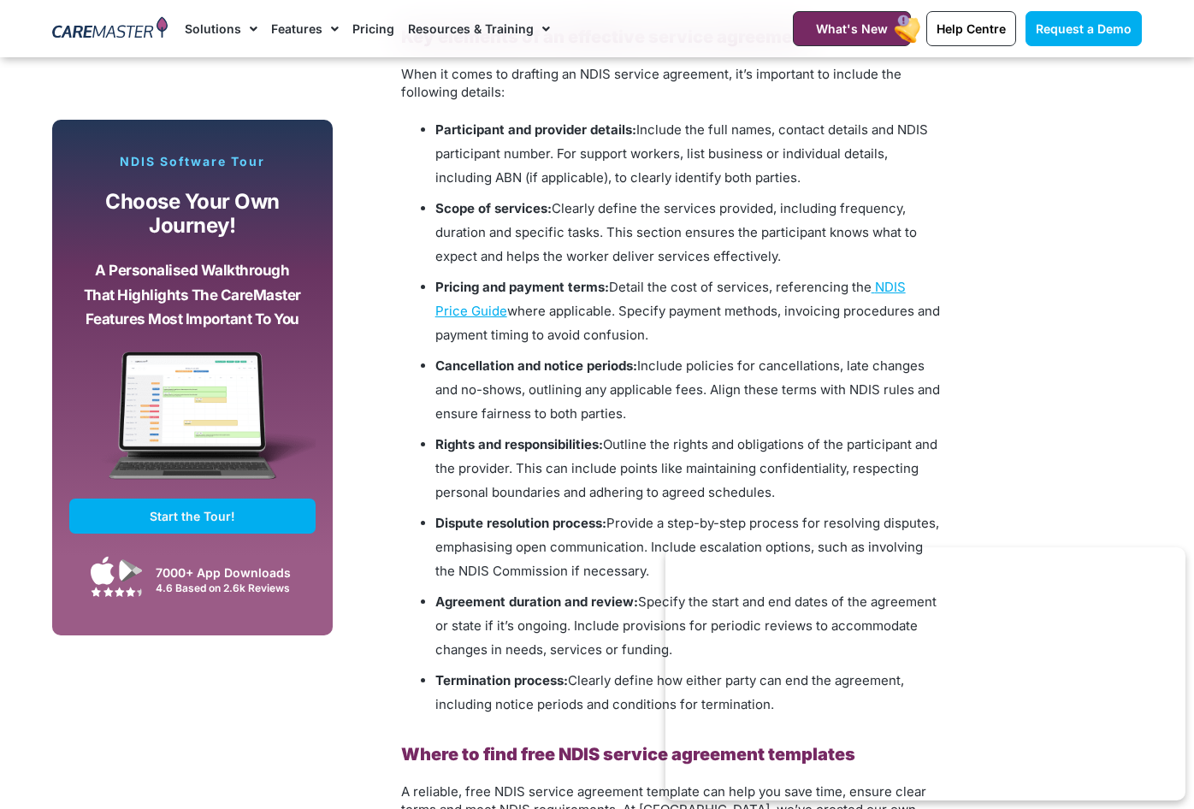
click at [628, 247] on span "Clearly define the services provided, including frequency, duration and specifi…" at bounding box center [676, 232] width 482 height 64
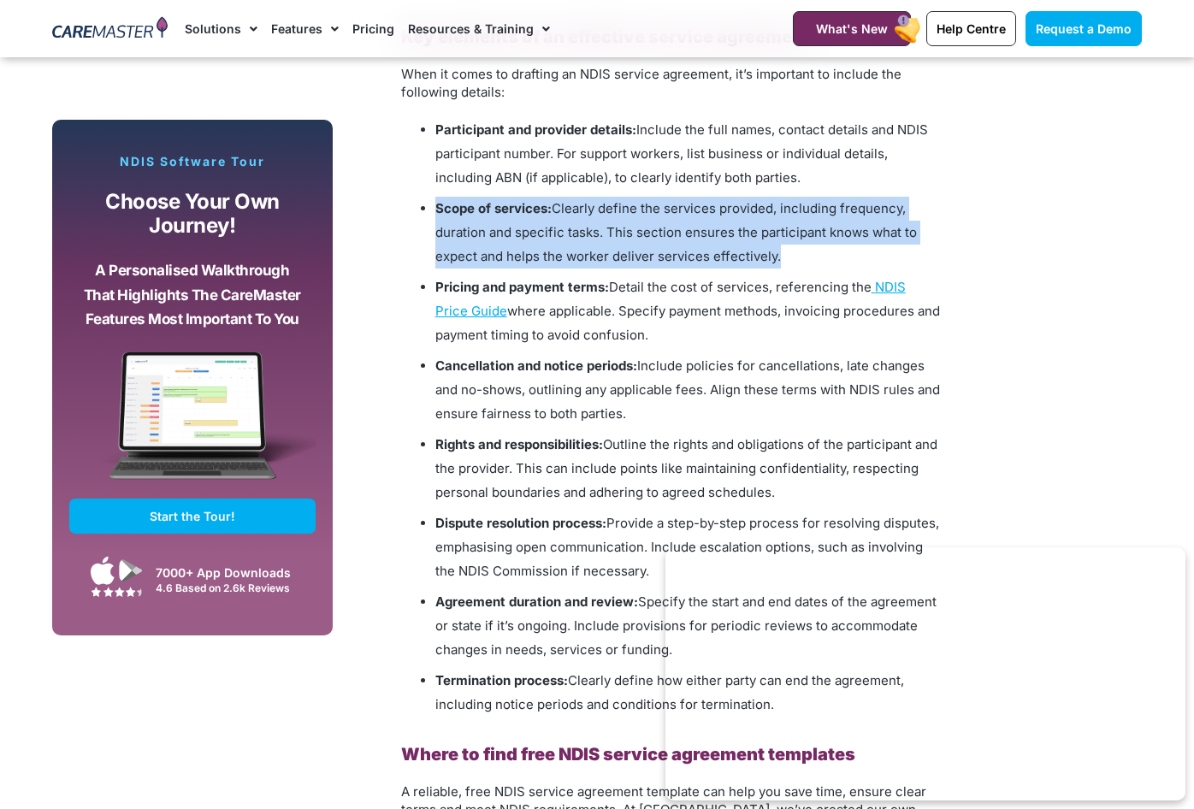
click at [628, 247] on span "Clearly define the services provided, including frequency, duration and specifi…" at bounding box center [676, 232] width 482 height 64
click at [662, 245] on li "Scope of services: Clearly define the services provided, including frequency, d…" at bounding box center [687, 233] width 505 height 72
